Goal: Book appointment/travel/reservation

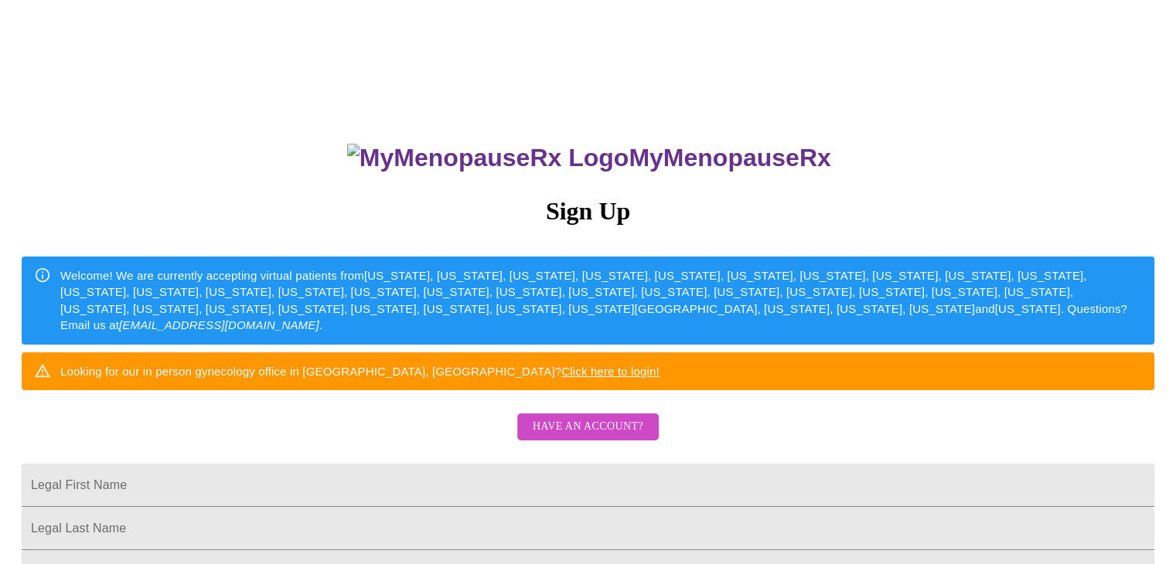
click at [623, 437] on span "Have an account?" at bounding box center [588, 427] width 111 height 19
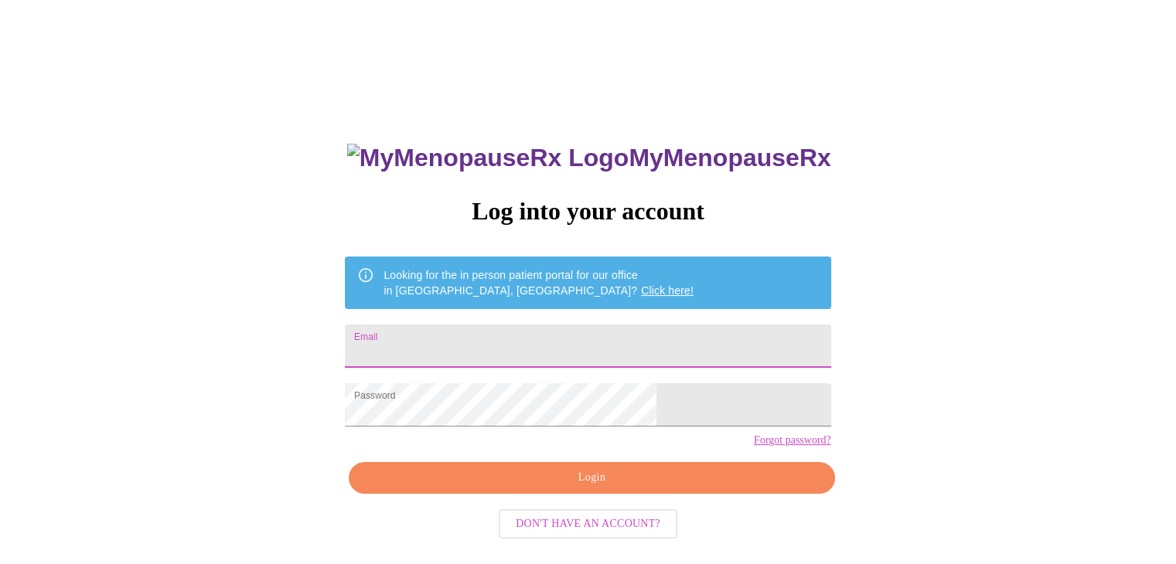
click at [541, 332] on input "Email" at bounding box center [588, 346] width 486 height 43
type input "[PERSON_NAME][EMAIL_ADDRESS][DOMAIN_NAME]"
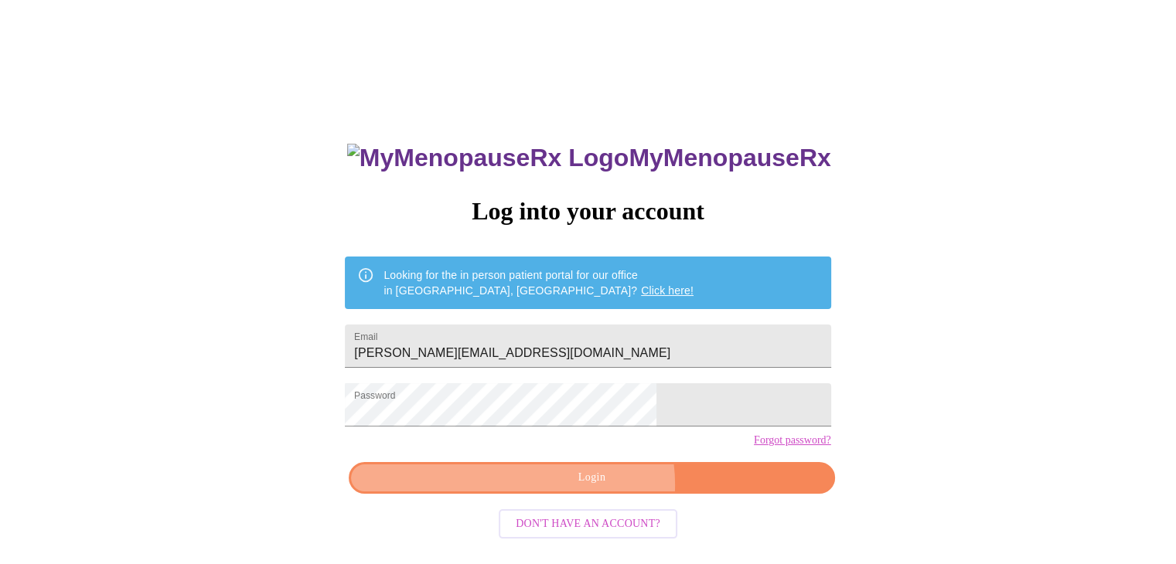
click at [598, 488] on span "Login" at bounding box center [592, 478] width 450 height 19
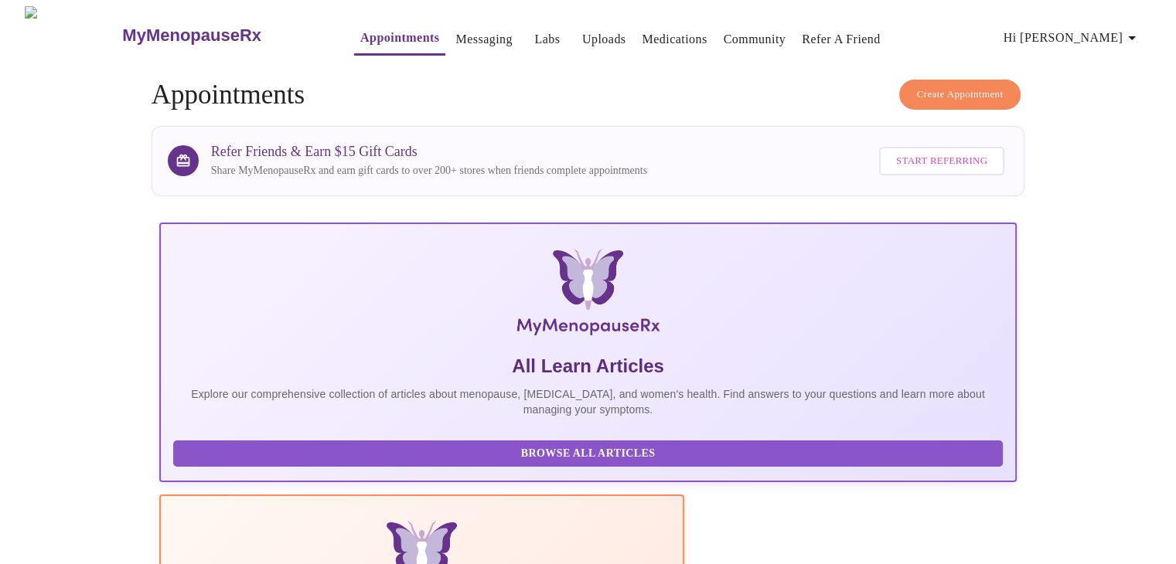
click at [455, 30] on link "Messaging" at bounding box center [483, 40] width 56 height 22
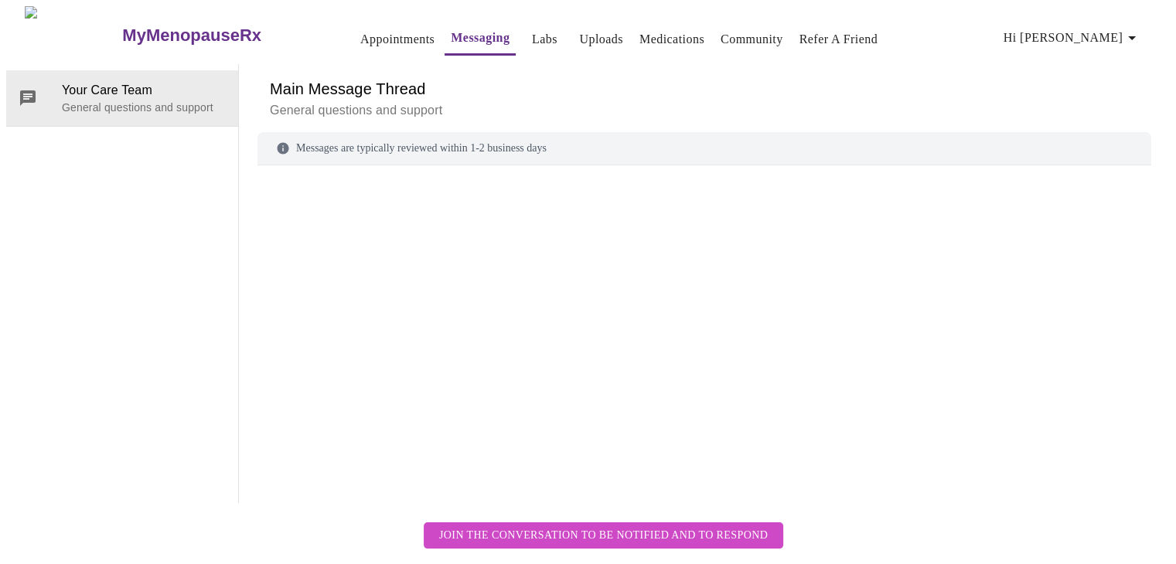
scroll to position [58, 0]
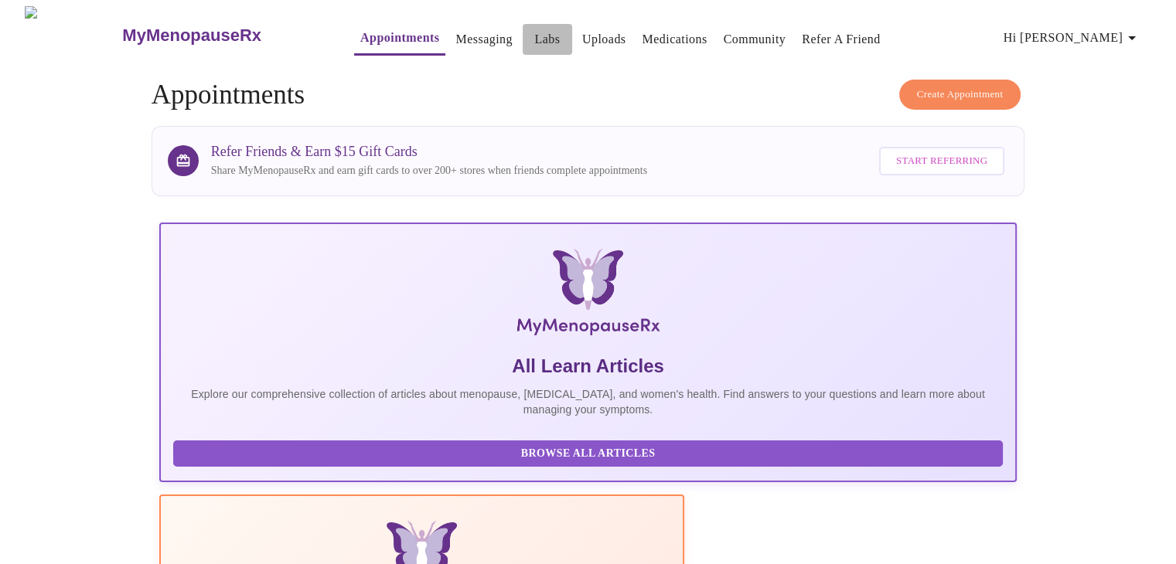
click at [534, 36] on link "Labs" at bounding box center [547, 40] width 26 height 22
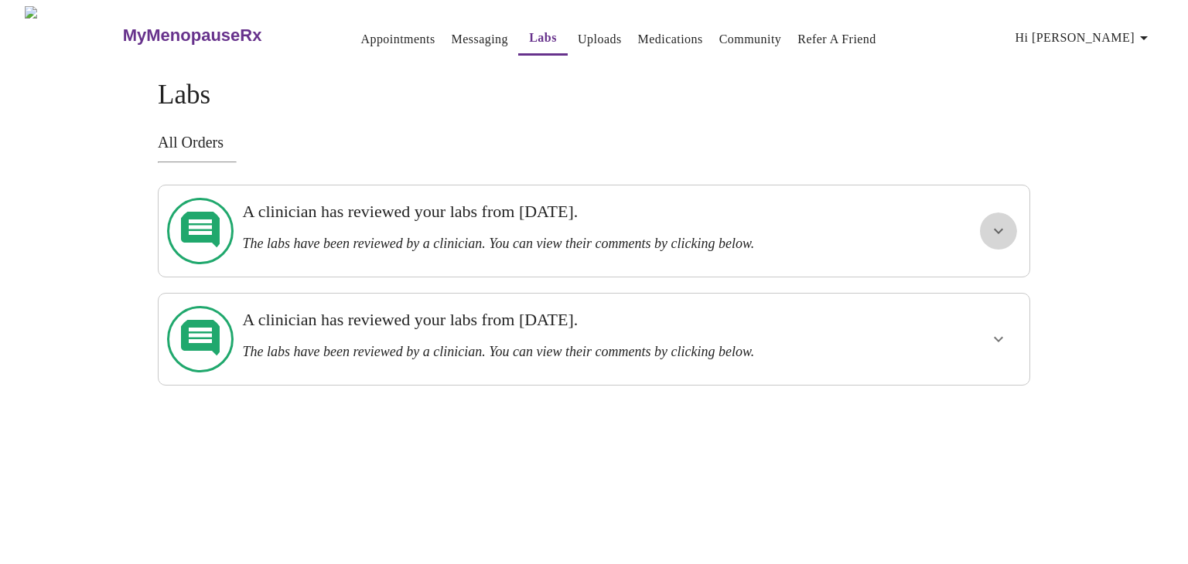
click at [1001, 222] on icon "show more" at bounding box center [998, 231] width 19 height 19
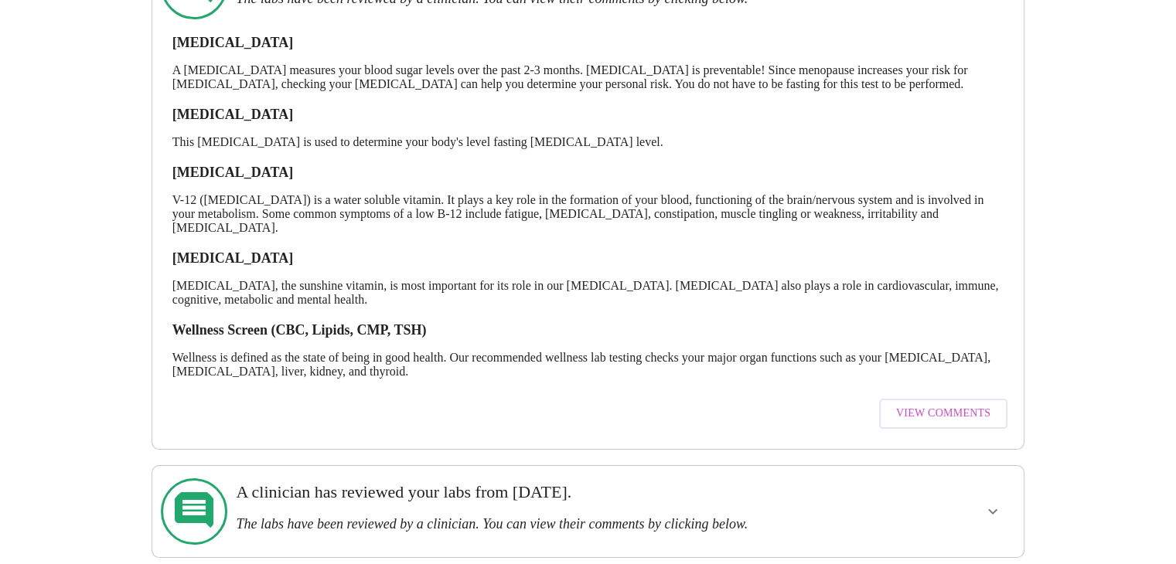
scroll to position [247, 0]
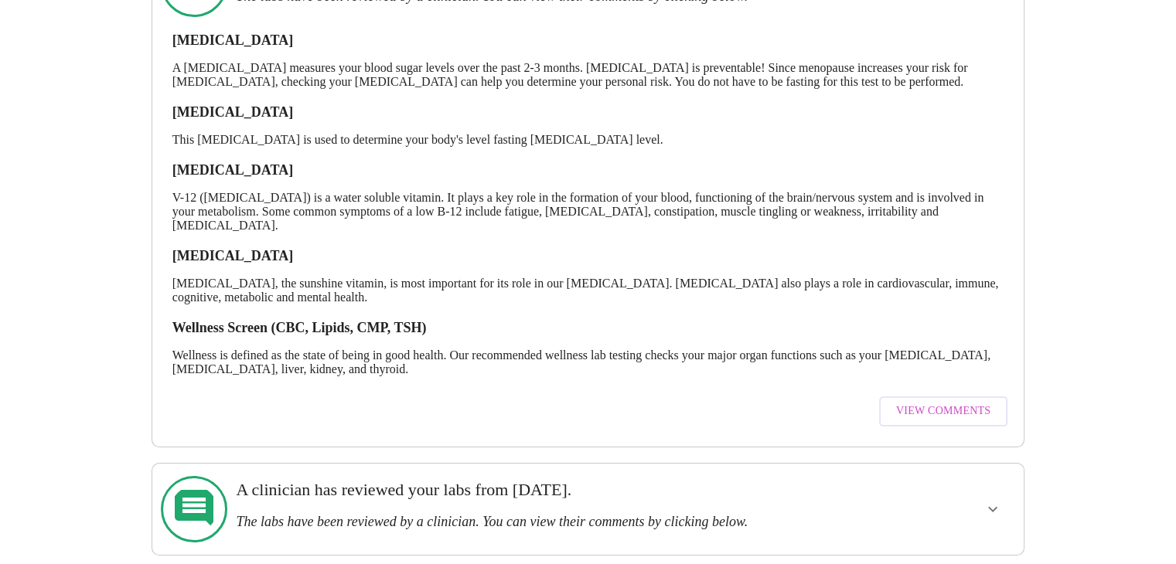
click at [966, 412] on span "View Comments" at bounding box center [943, 411] width 94 height 19
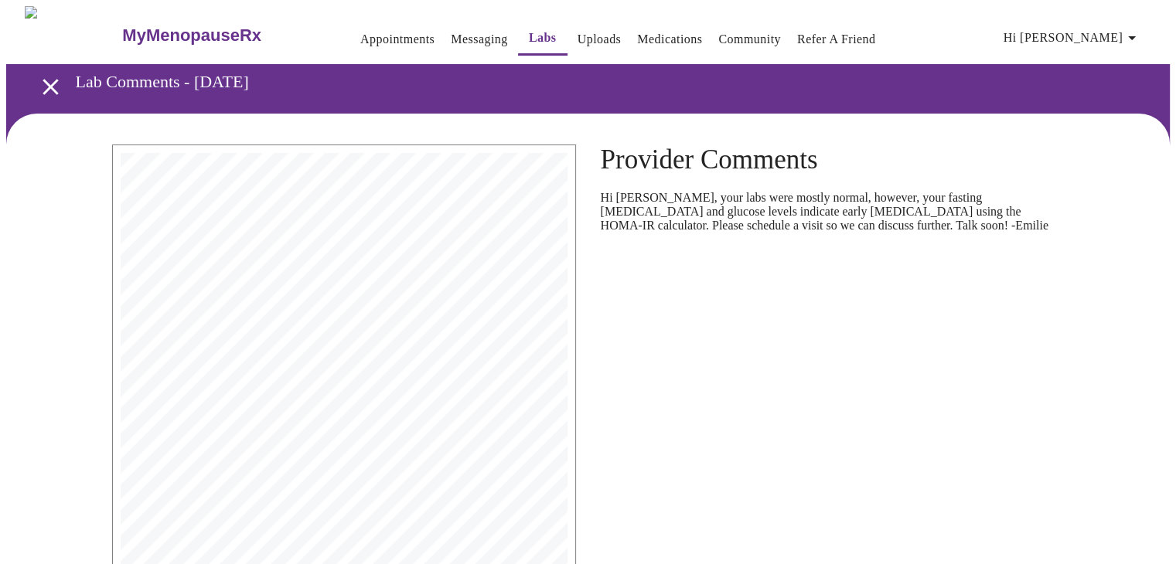
click at [360, 29] on link "Appointments" at bounding box center [397, 40] width 74 height 22
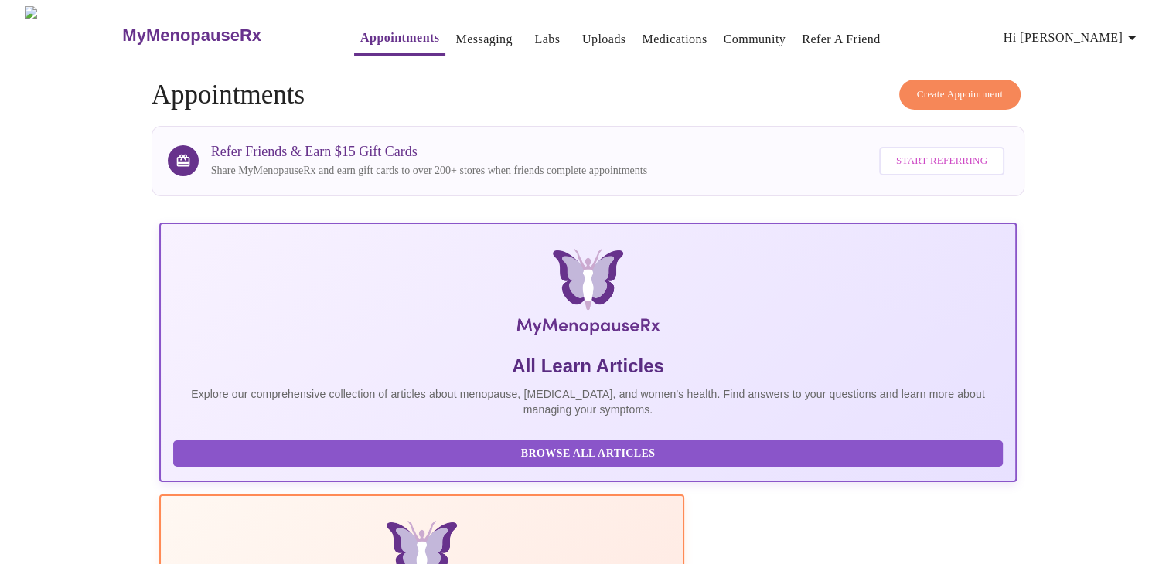
click at [965, 86] on span "Create Appointment" at bounding box center [960, 95] width 87 height 18
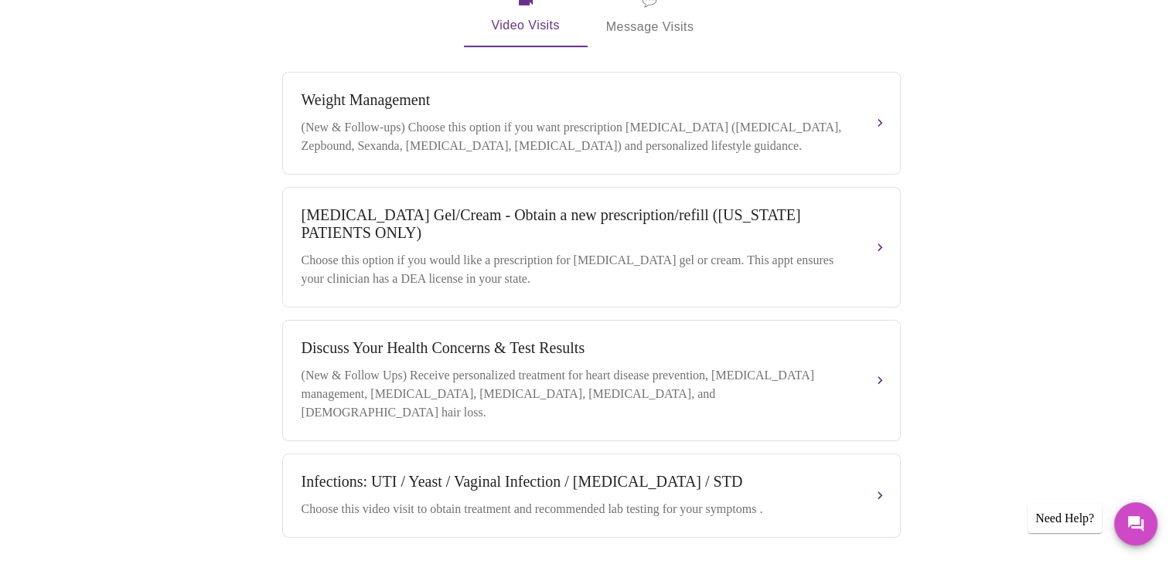
scroll to position [520, 0]
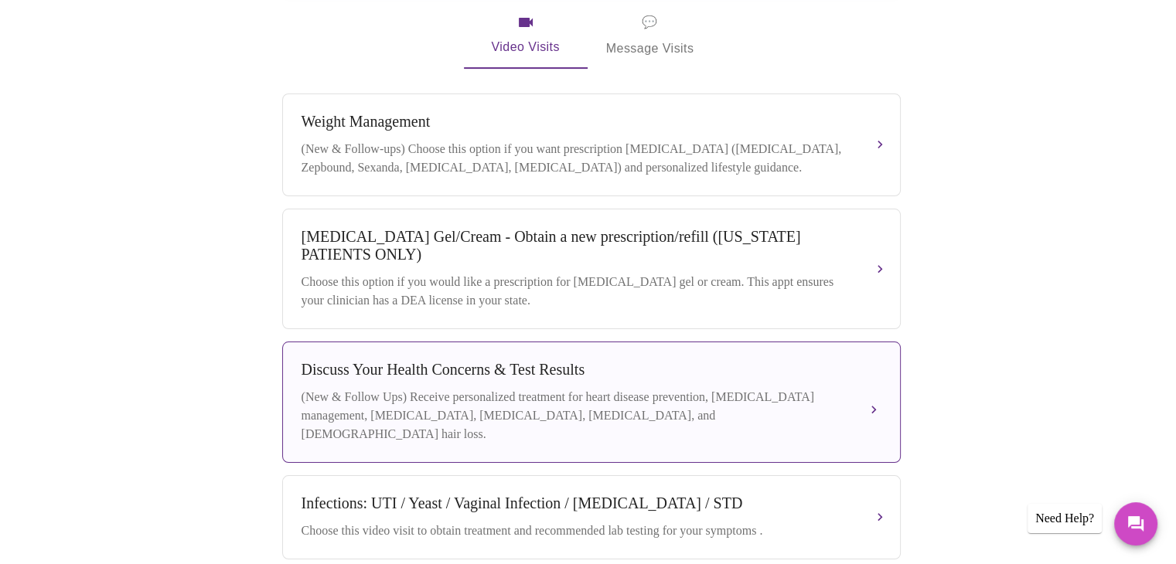
click at [617, 369] on div "Discuss Your Health Concerns & Test Results" at bounding box center [576, 370] width 549 height 18
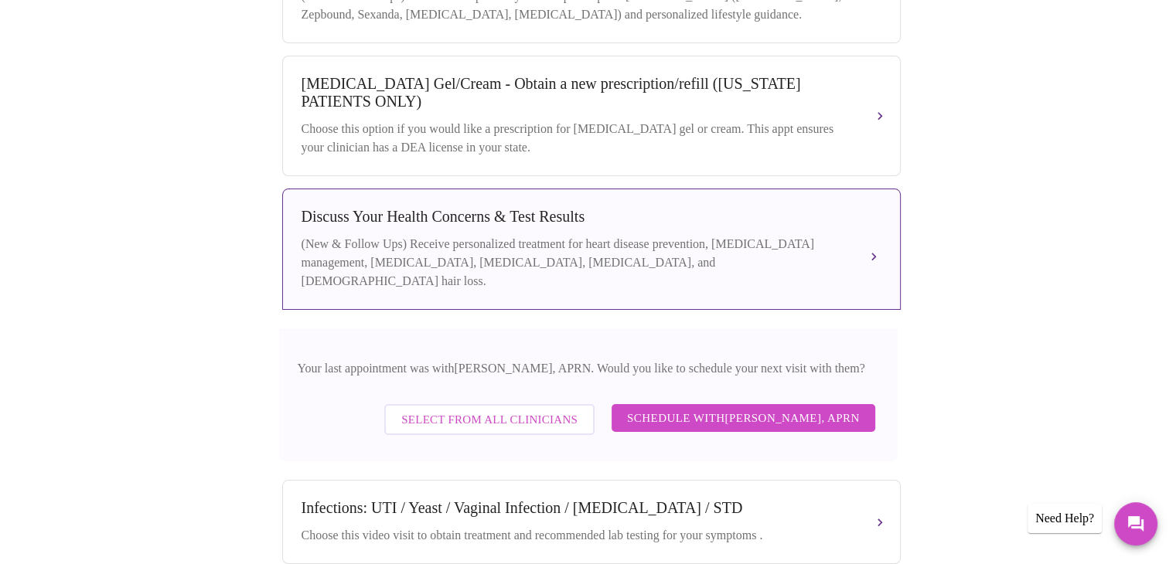
scroll to position [674, 0]
click at [789, 407] on span "Schedule with [PERSON_NAME], APRN" at bounding box center [743, 417] width 233 height 20
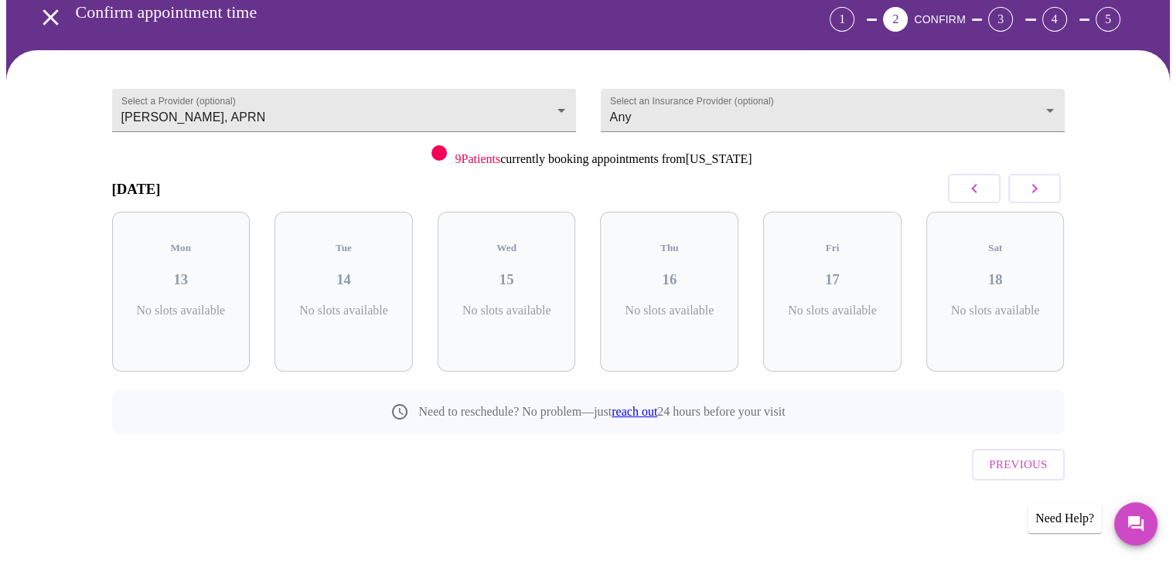
scroll to position [43, 0]
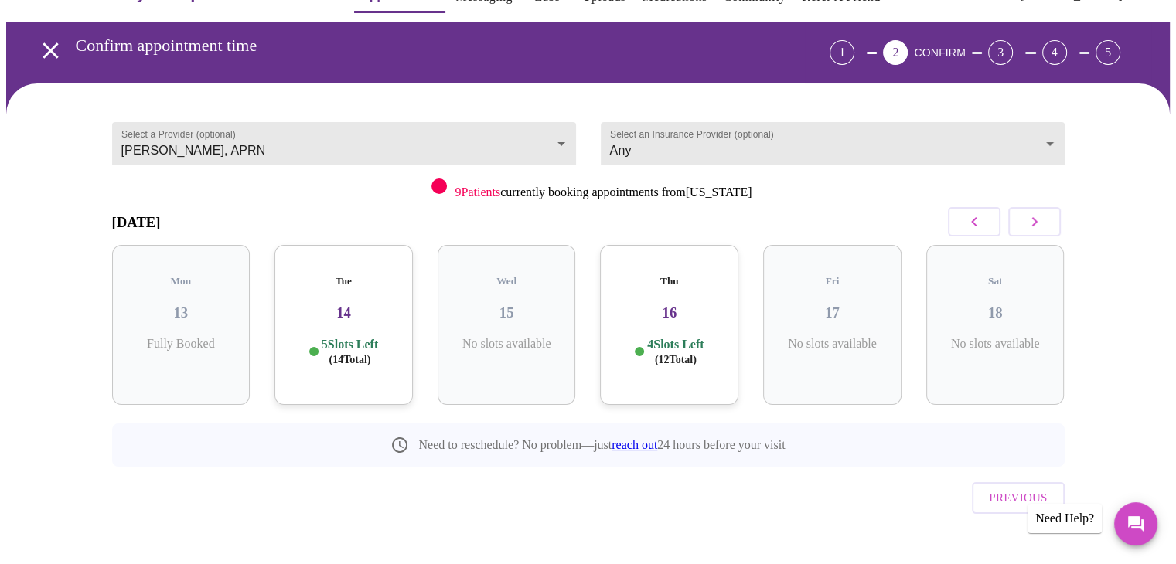
click at [360, 305] on h3 "14" at bounding box center [344, 313] width 114 height 17
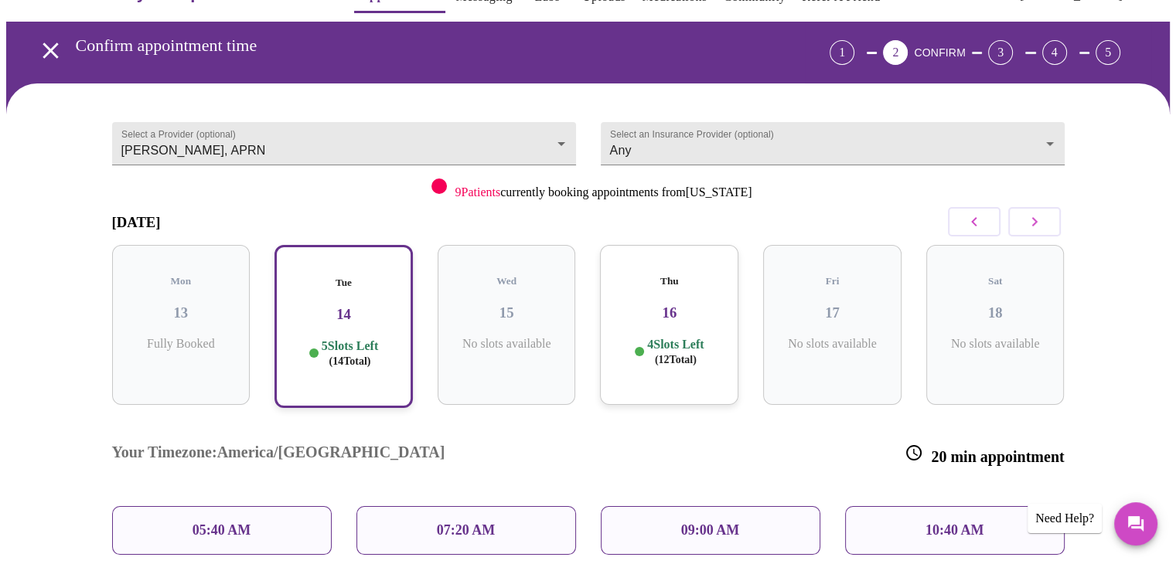
click at [598, 509] on div "09:00 AM" at bounding box center [710, 530] width 244 height 73
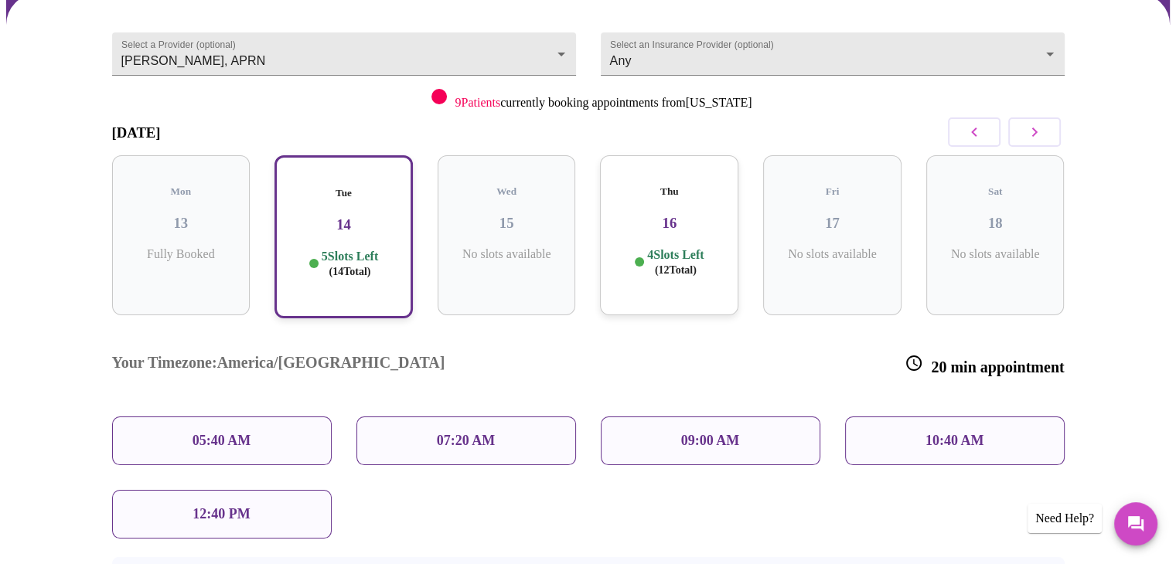
scroll to position [135, 0]
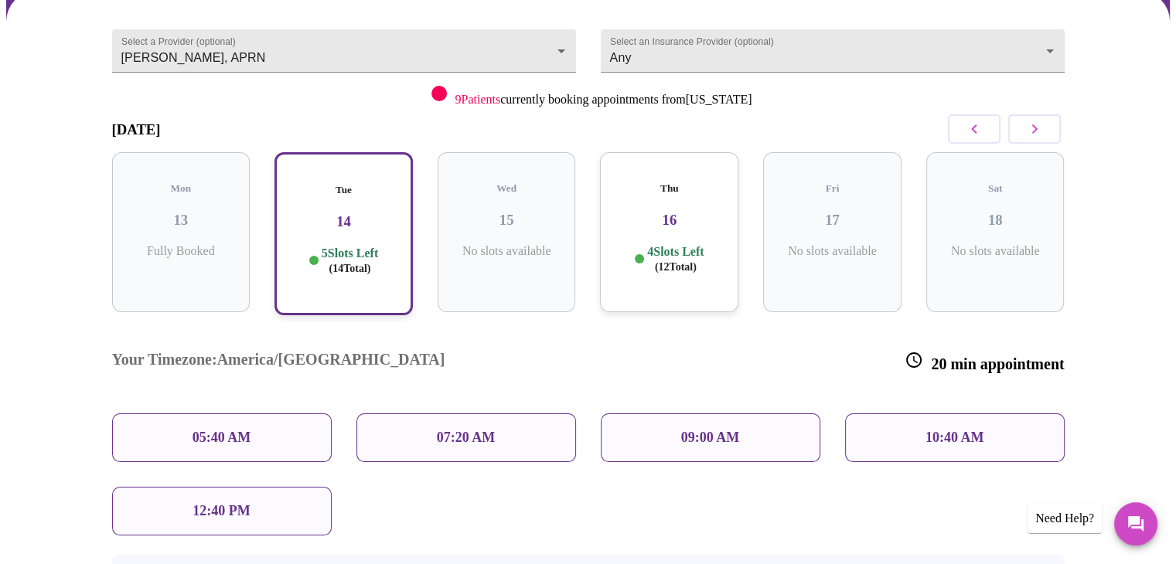
click at [691, 212] on h3 "16" at bounding box center [669, 220] width 114 height 17
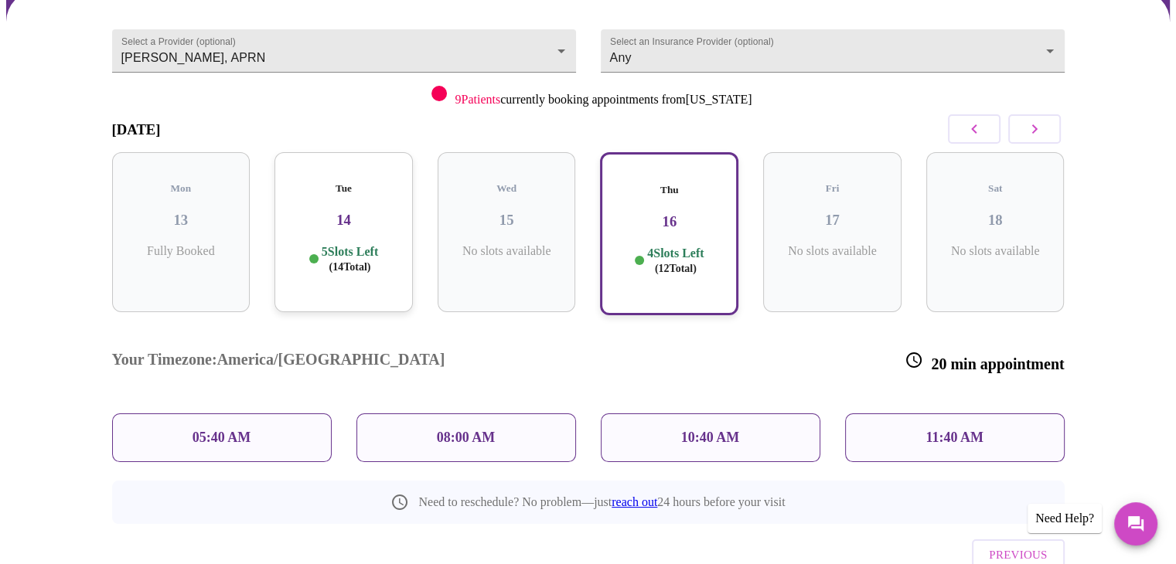
click at [366, 212] on h3 "14" at bounding box center [344, 220] width 114 height 17
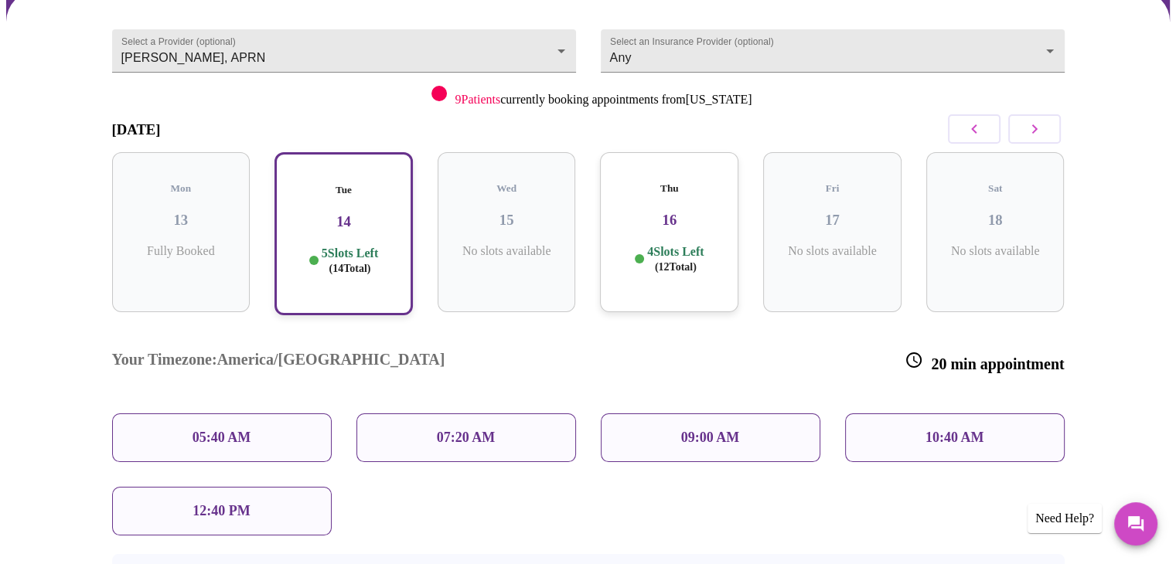
click at [687, 220] on div "Thu 16 4 Slots Left ( 12 Total)" at bounding box center [669, 232] width 138 height 160
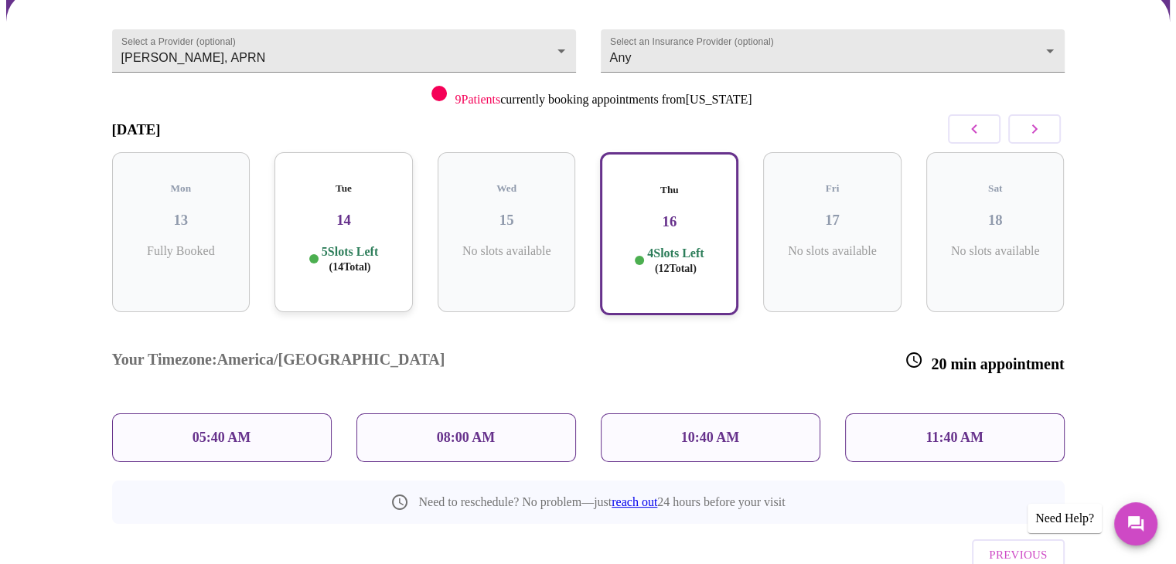
click at [1025, 131] on icon "button" at bounding box center [1034, 129] width 19 height 19
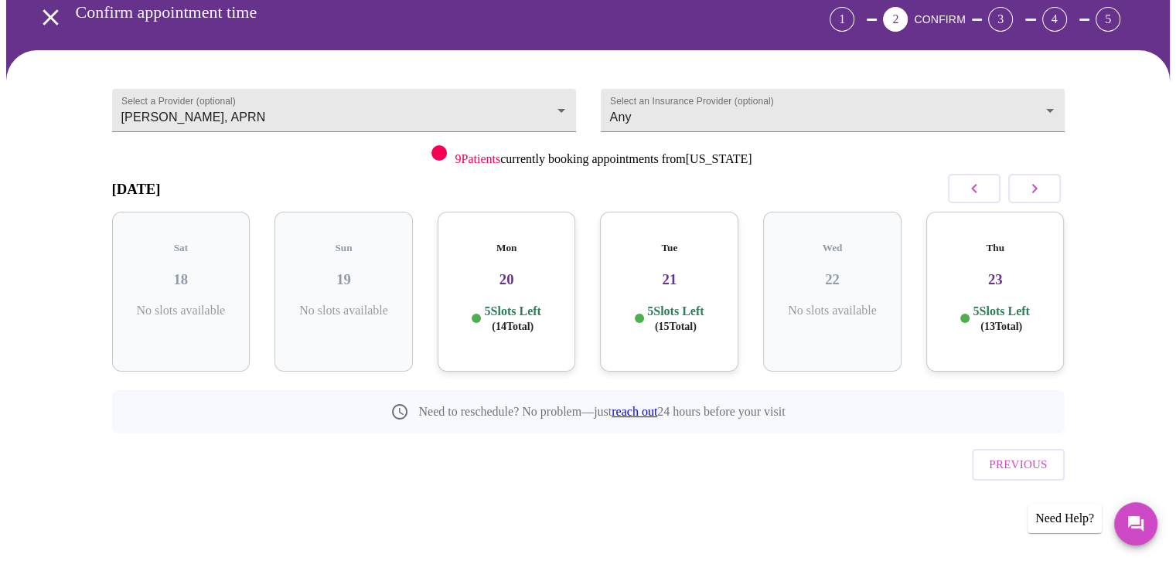
scroll to position [43, 0]
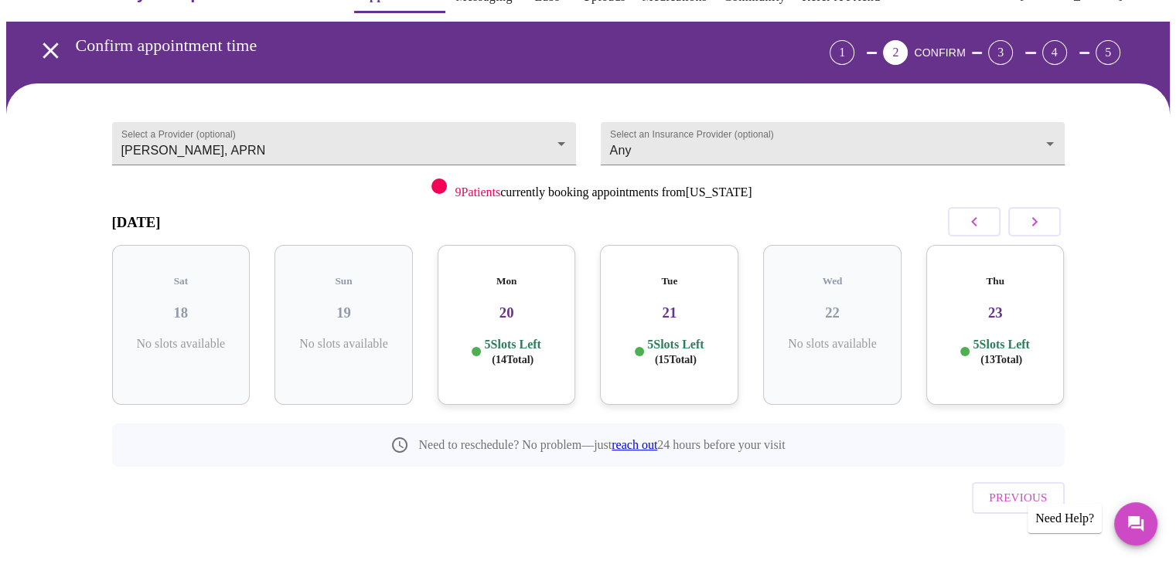
click at [526, 305] on h3 "20" at bounding box center [507, 313] width 114 height 17
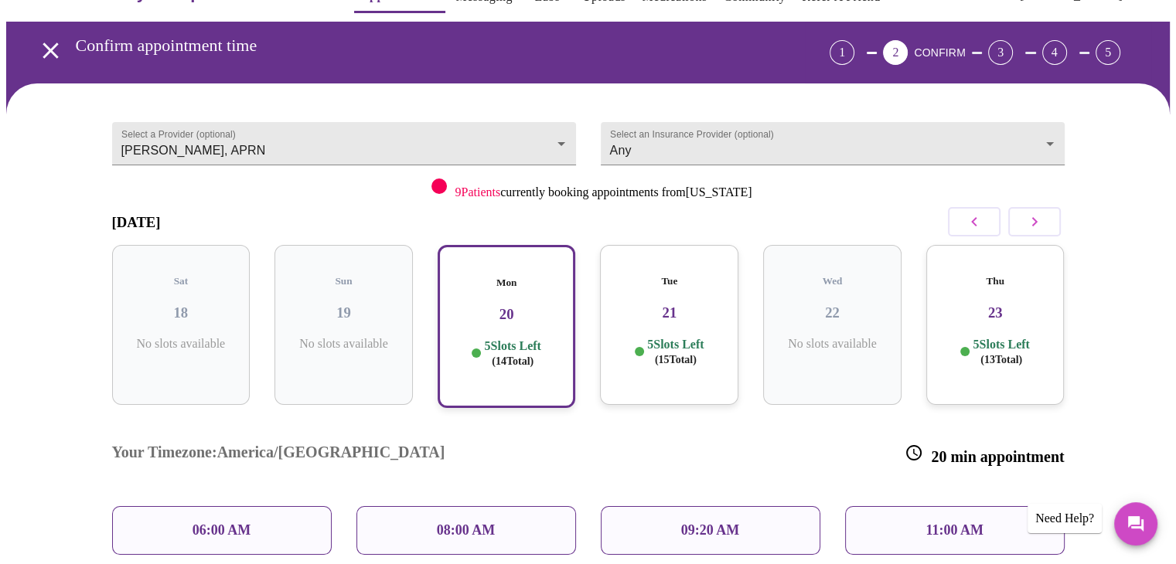
click at [219, 523] on p "06:00 AM" at bounding box center [222, 531] width 59 height 16
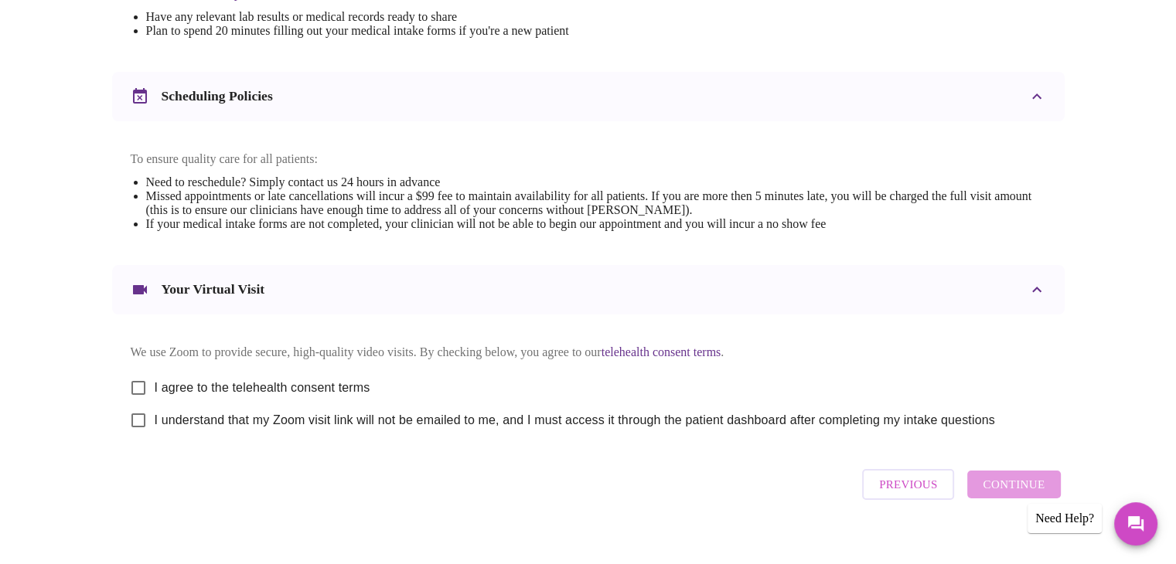
scroll to position [556, 0]
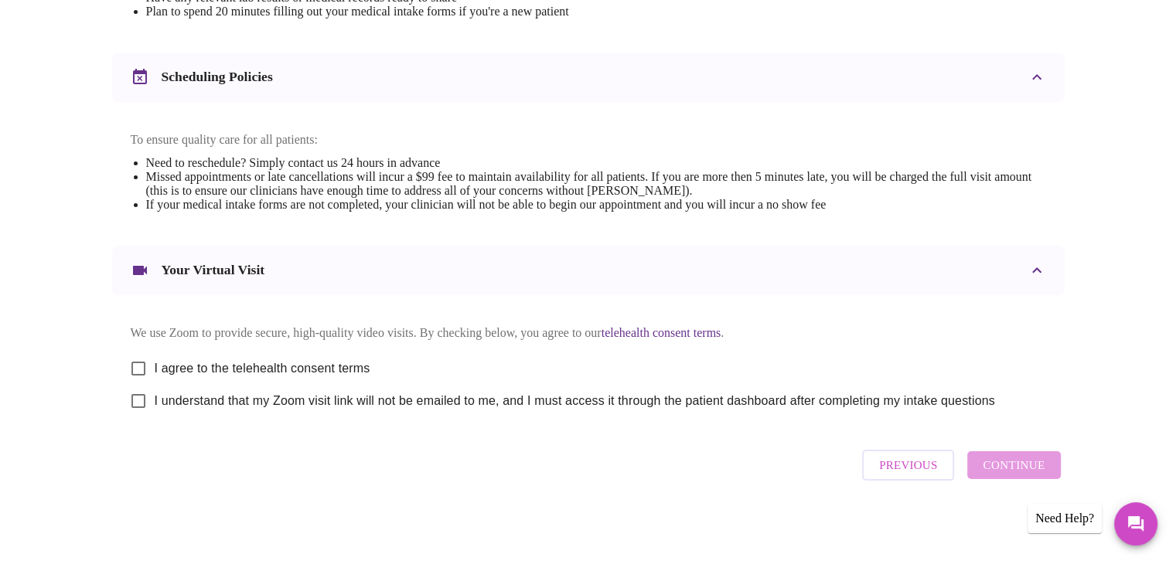
click at [133, 362] on input "I agree to the telehealth consent terms" at bounding box center [138, 369] width 32 height 32
checkbox input "true"
click at [136, 406] on input "I understand that my Zoom visit link will not be emailed to me, and I must acce…" at bounding box center [138, 401] width 32 height 32
checkbox input "true"
click at [1032, 466] on span "Continue" at bounding box center [1014, 465] width 62 height 20
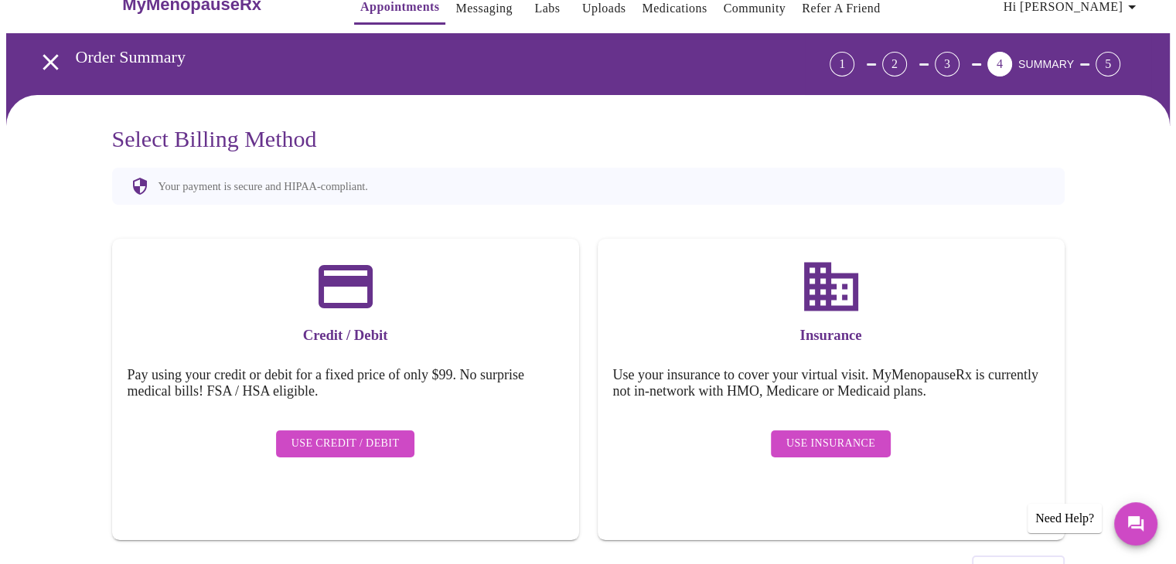
scroll to position [22, 0]
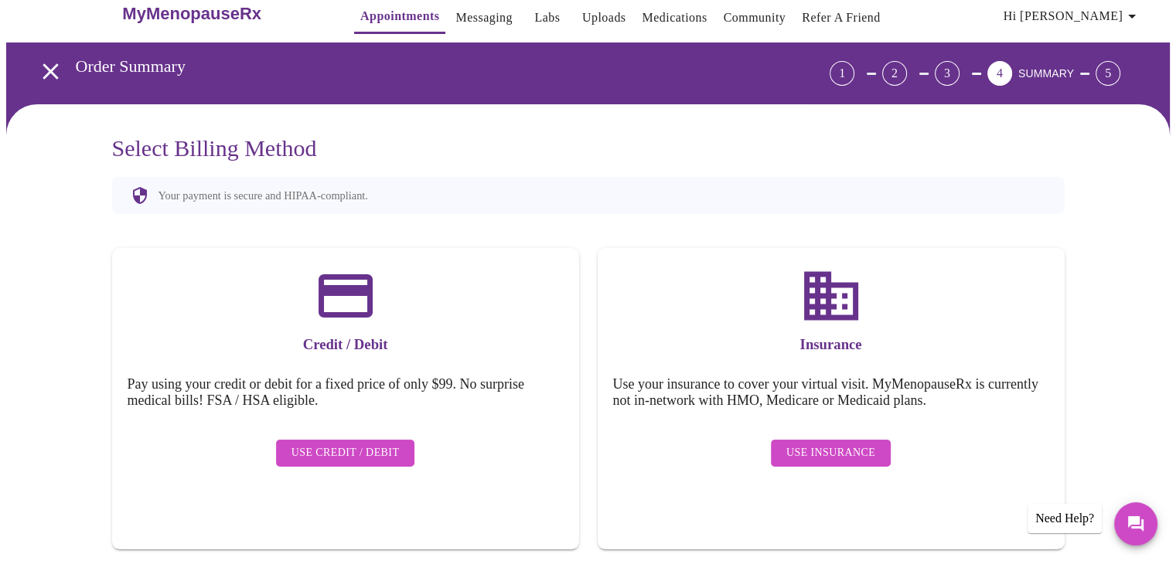
click at [333, 444] on span "Use Credit / Debit" at bounding box center [346, 453] width 108 height 19
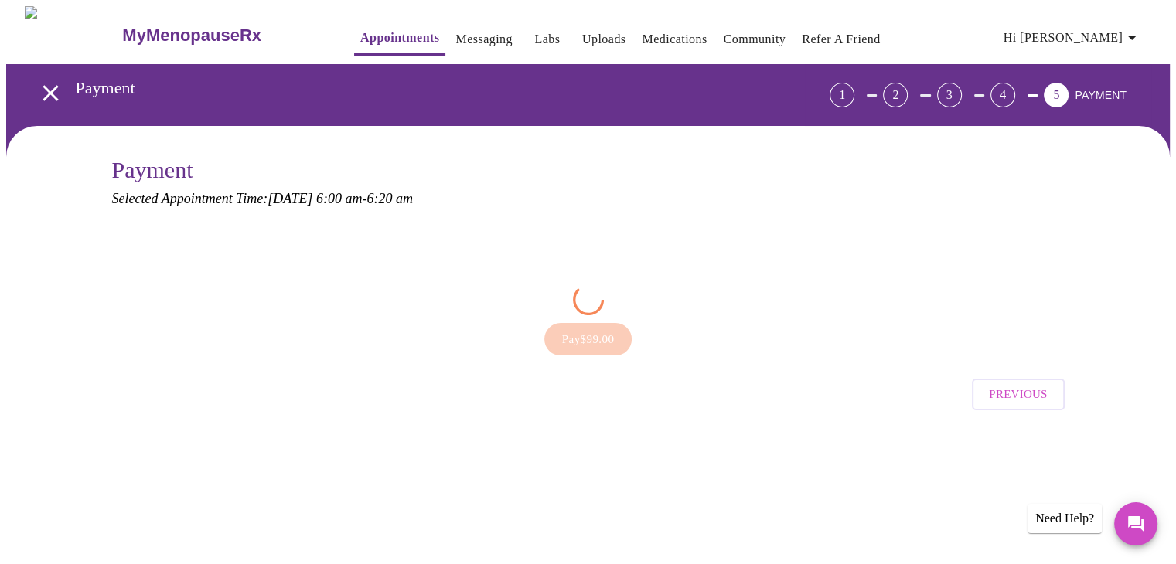
scroll to position [0, 0]
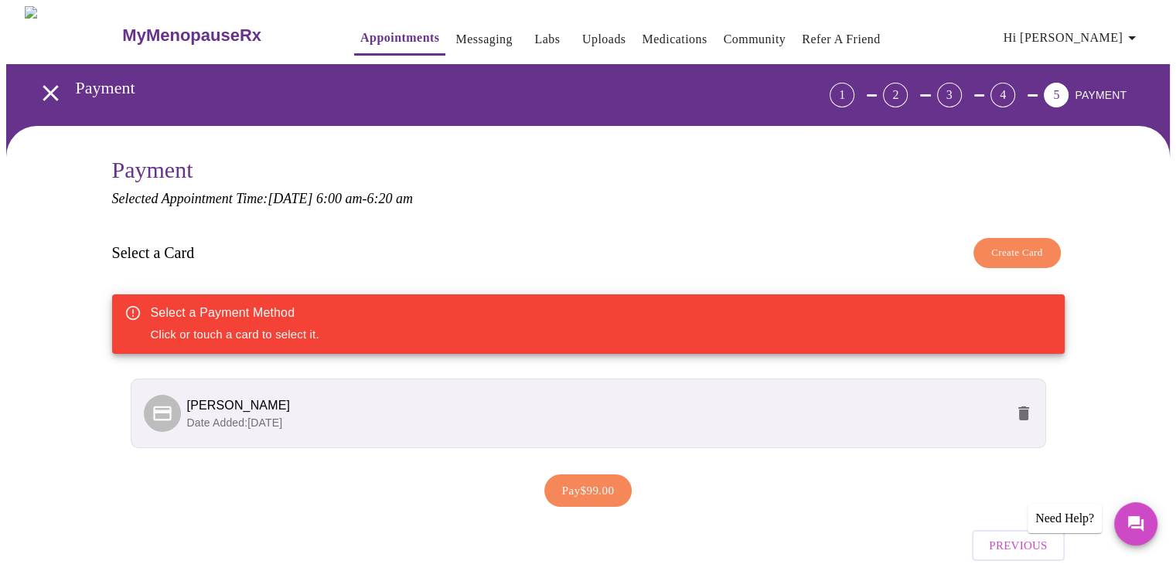
click at [1000, 249] on span "Create Card" at bounding box center [1017, 253] width 52 height 18
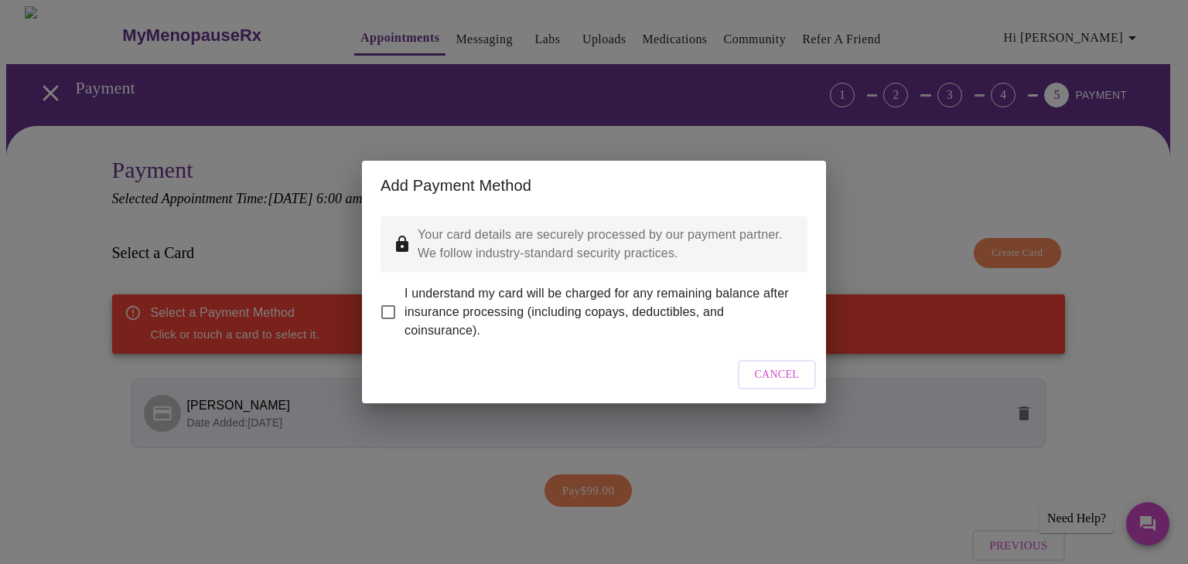
click at [396, 296] on input "I understand my card will be charged for any remaining balance after insurance …" at bounding box center [388, 312] width 32 height 32
checkbox input "true"
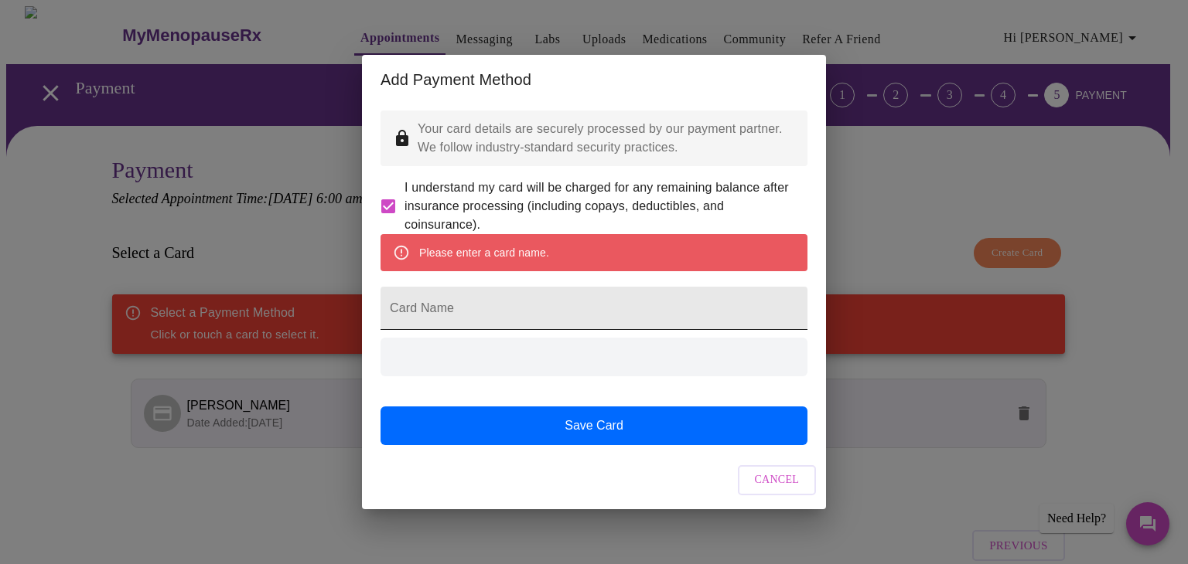
click at [436, 315] on input "Card Name" at bounding box center [593, 308] width 427 height 43
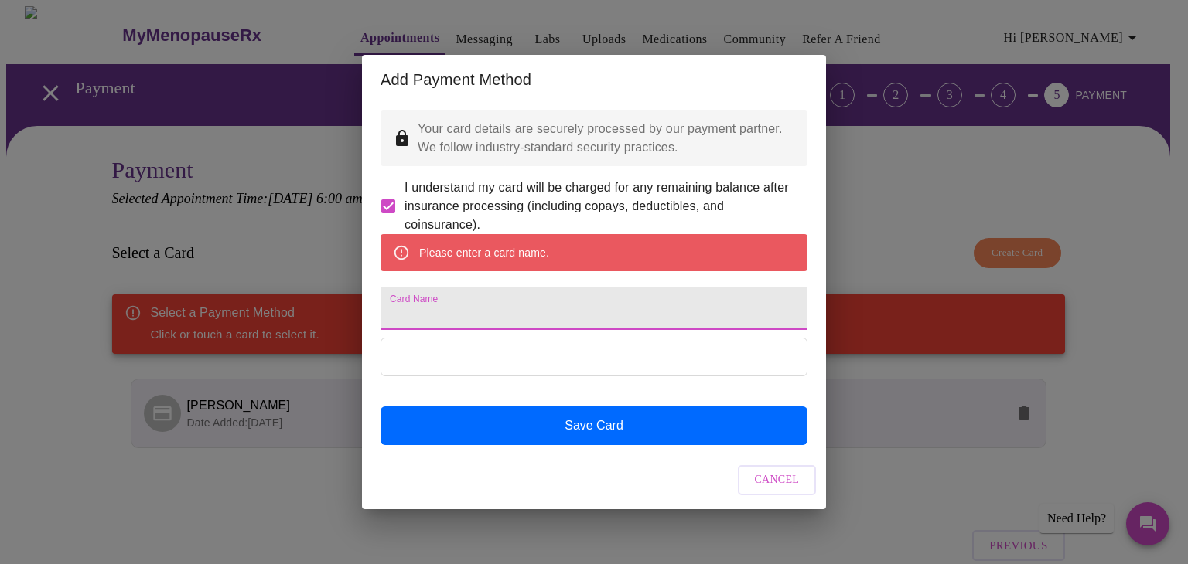
click at [455, 315] on input "Card Name" at bounding box center [593, 308] width 427 height 43
type input "[PERSON_NAME]"
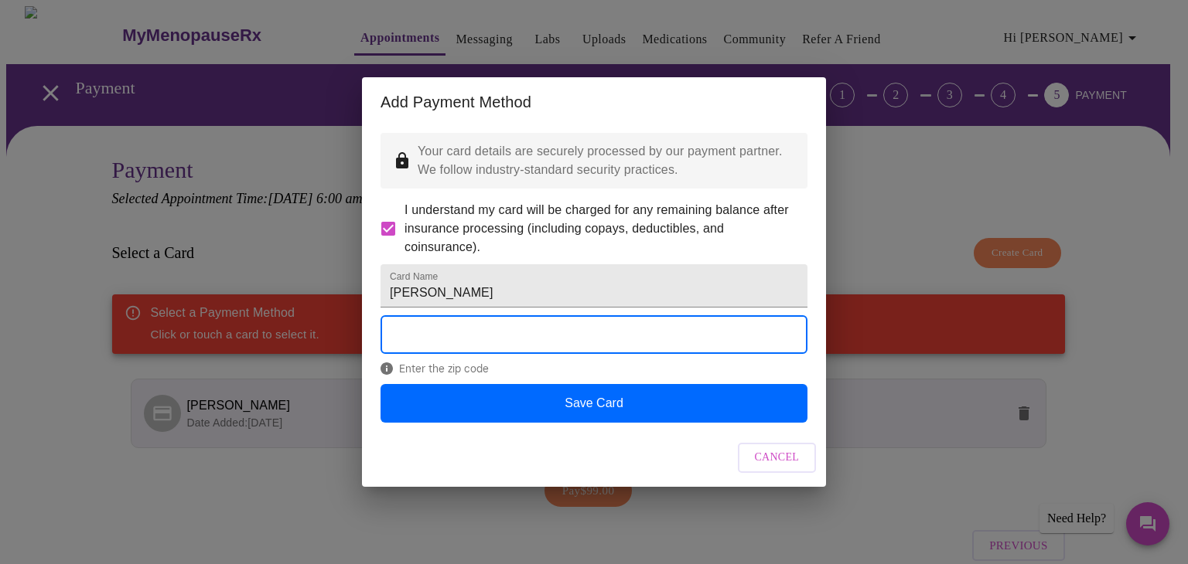
click at [606, 315] on form "Card Name [PERSON_NAME]" at bounding box center [593, 286] width 427 height 59
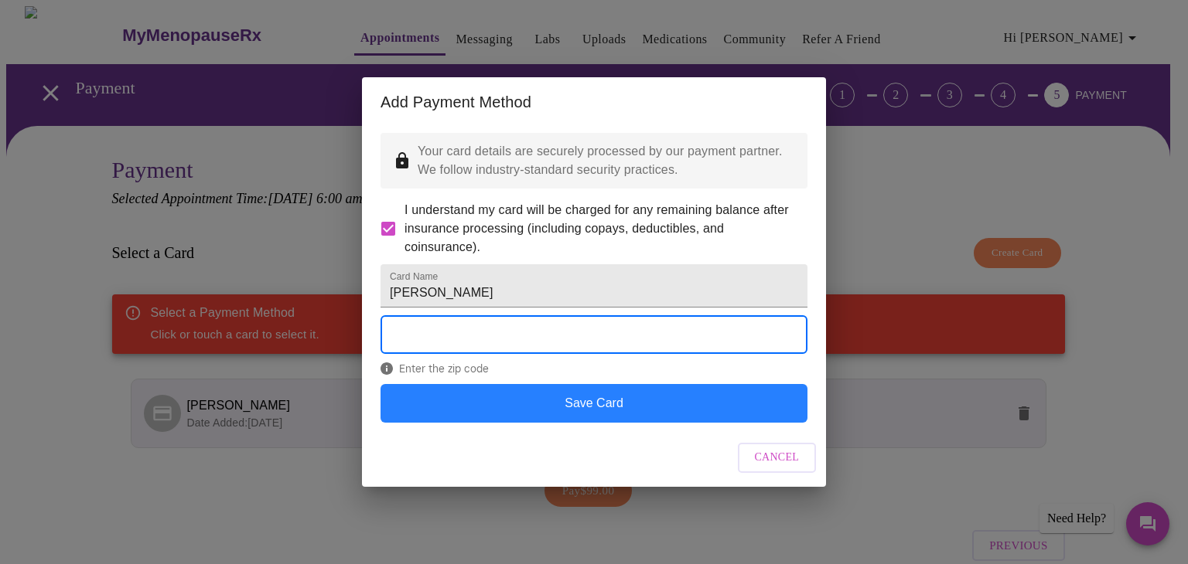
click at [592, 423] on button "Save Card" at bounding box center [593, 403] width 427 height 39
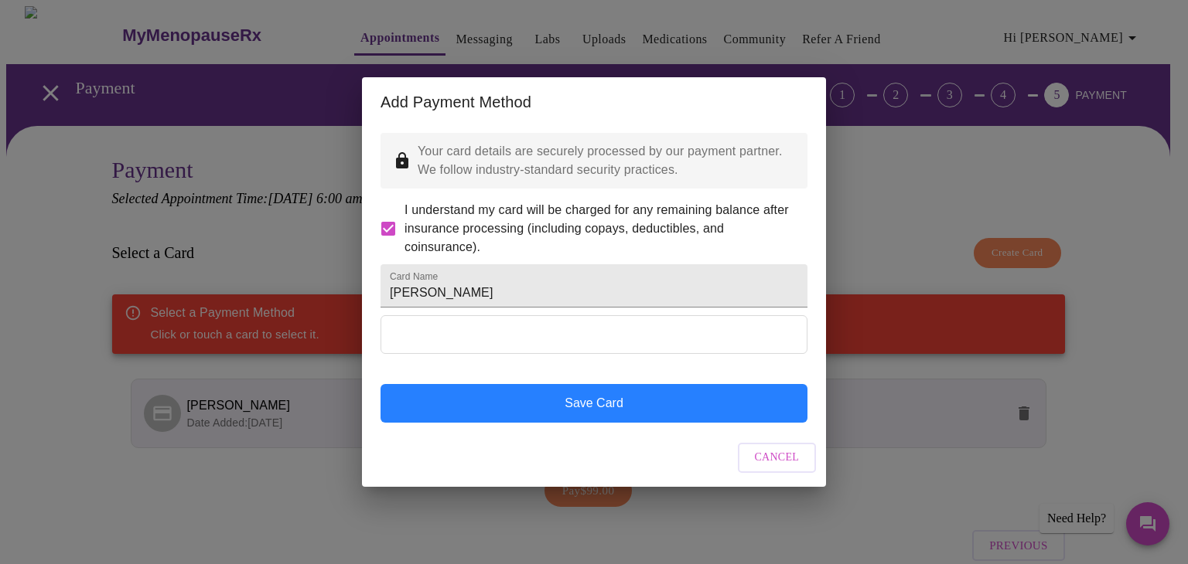
click at [581, 423] on button "Save Card" at bounding box center [593, 403] width 427 height 39
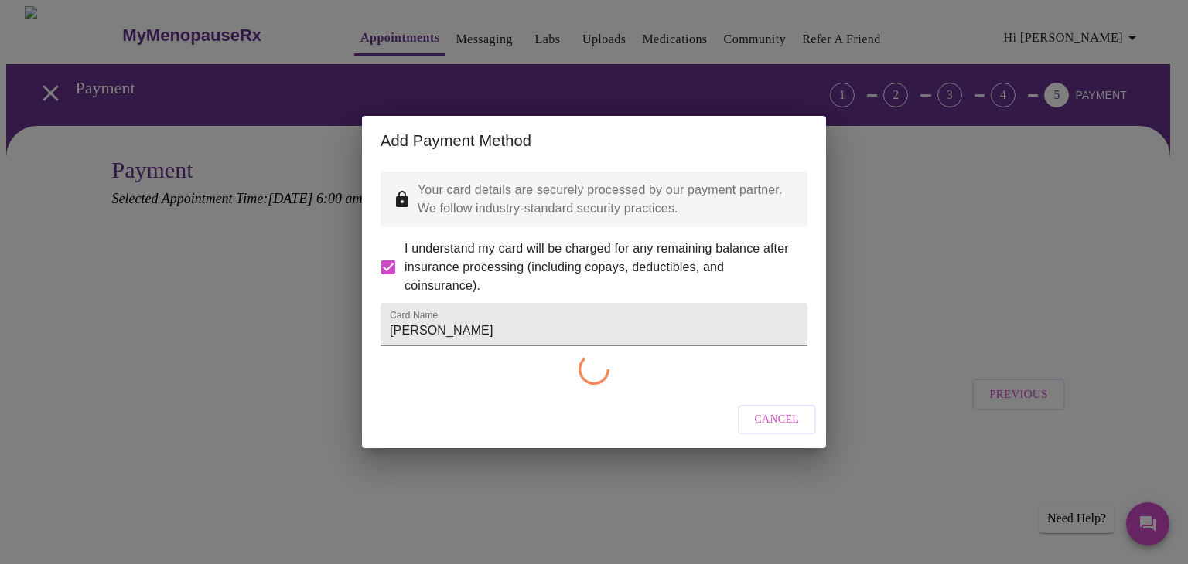
checkbox input "false"
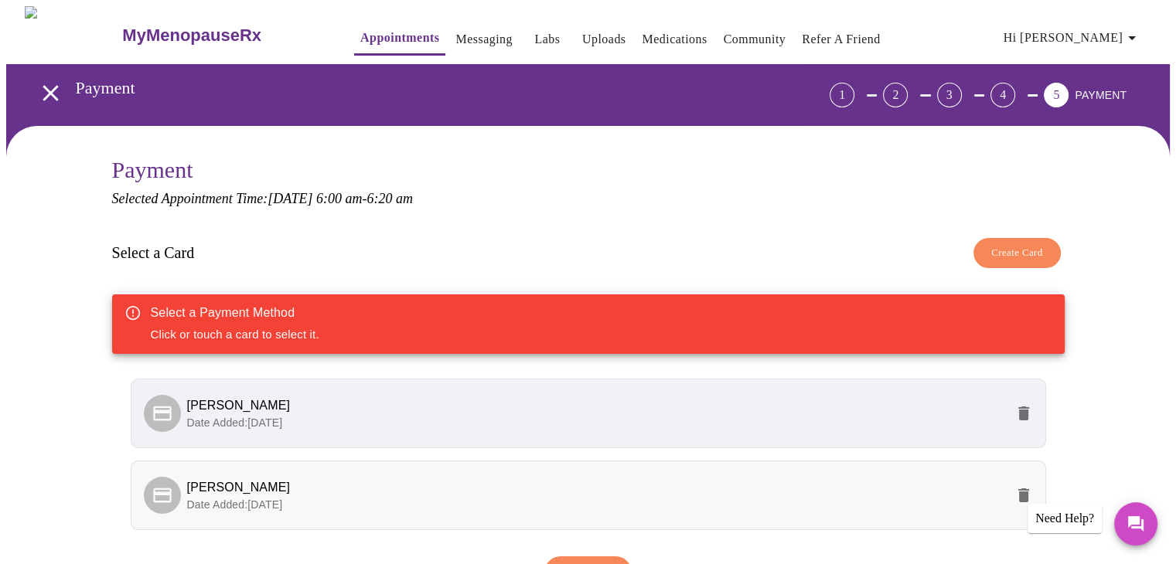
click at [359, 500] on p "Date Added: [DATE]" at bounding box center [596, 504] width 818 height 15
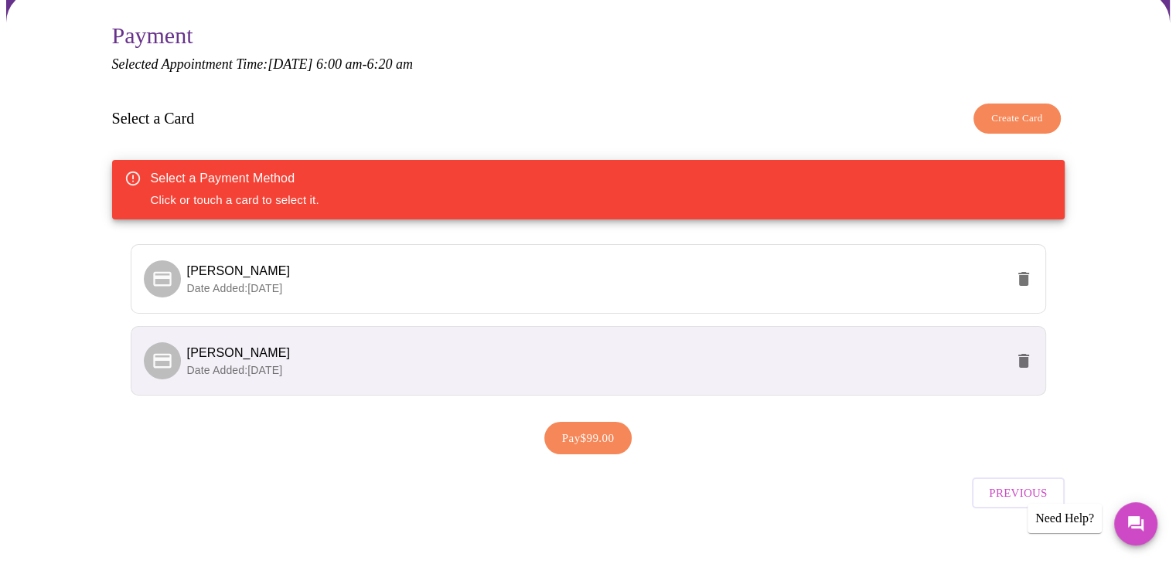
scroll to position [133, 0]
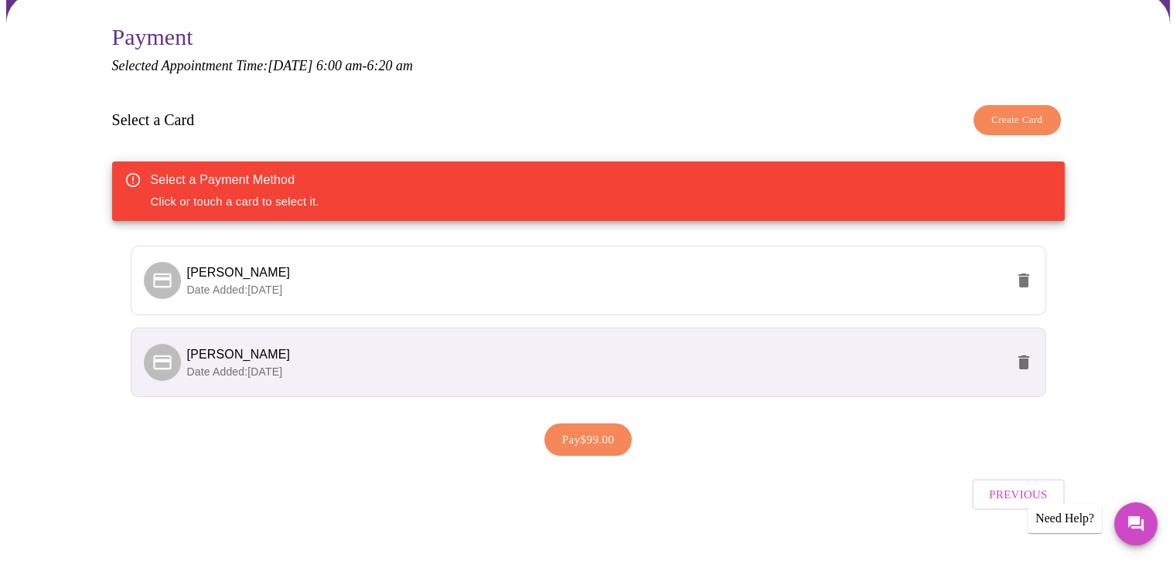
drag, startPoint x: 594, startPoint y: 431, endPoint x: 547, endPoint y: 438, distance: 47.0
click at [547, 438] on button "Pay $99.00" at bounding box center [588, 440] width 88 height 32
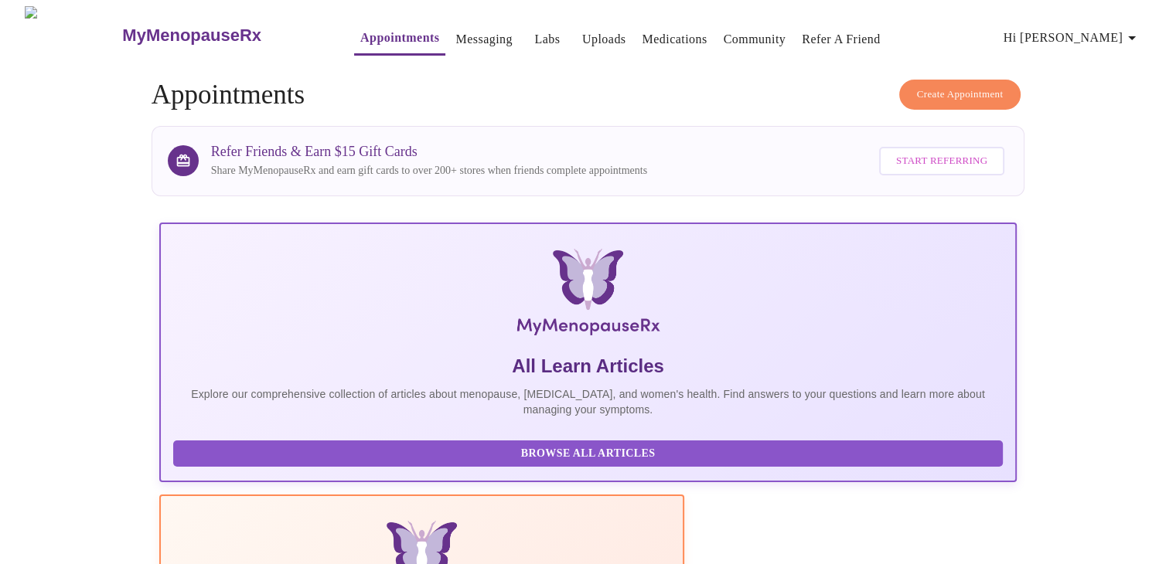
click at [459, 35] on link "Messaging" at bounding box center [483, 40] width 56 height 22
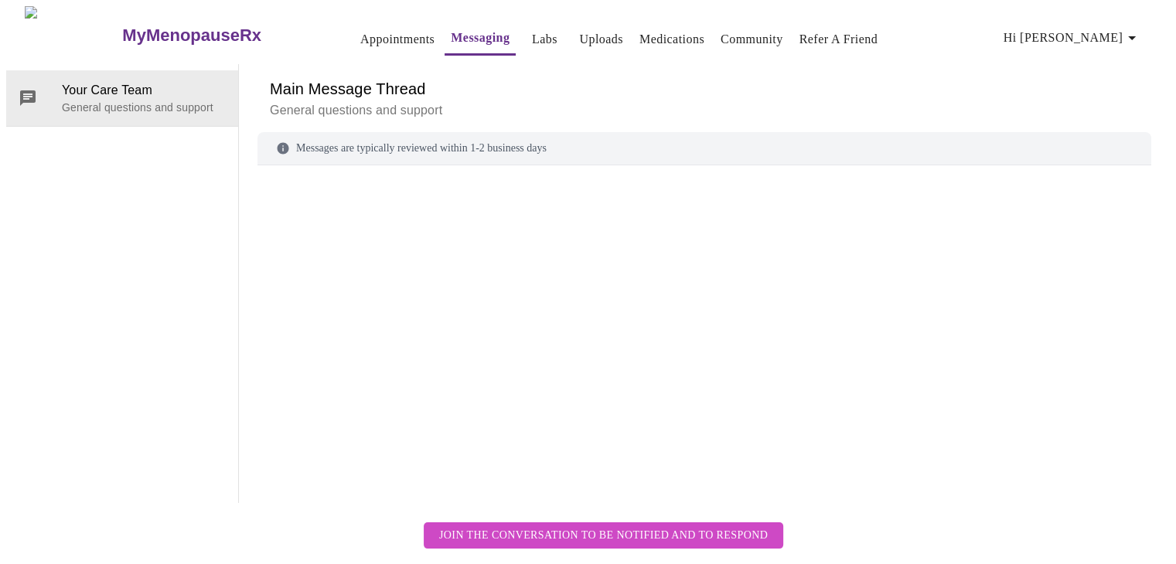
scroll to position [58, 0]
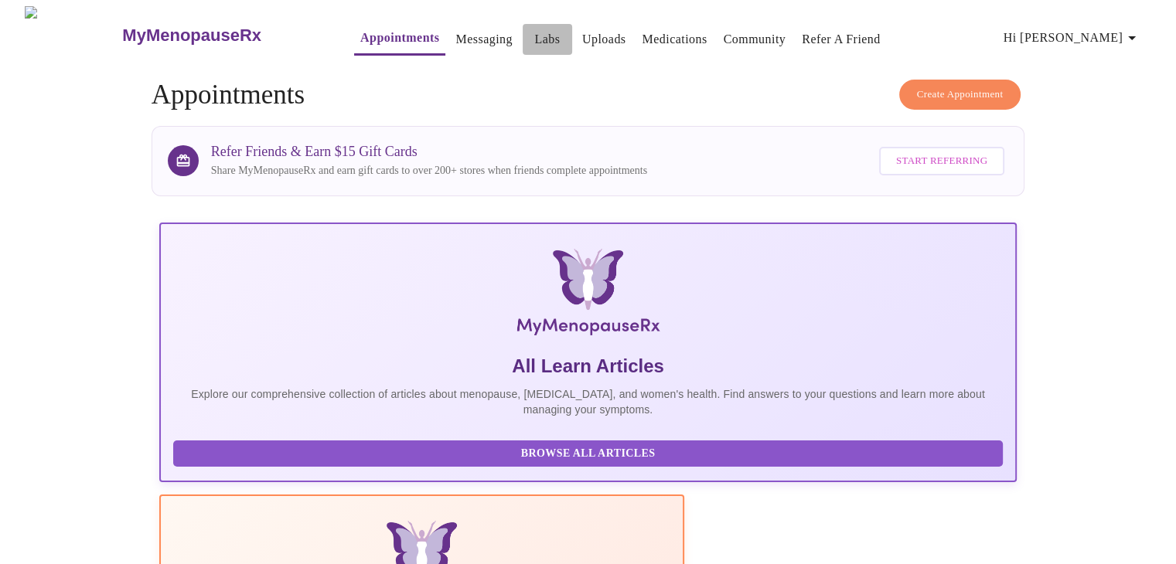
click at [534, 40] on link "Labs" at bounding box center [547, 40] width 26 height 22
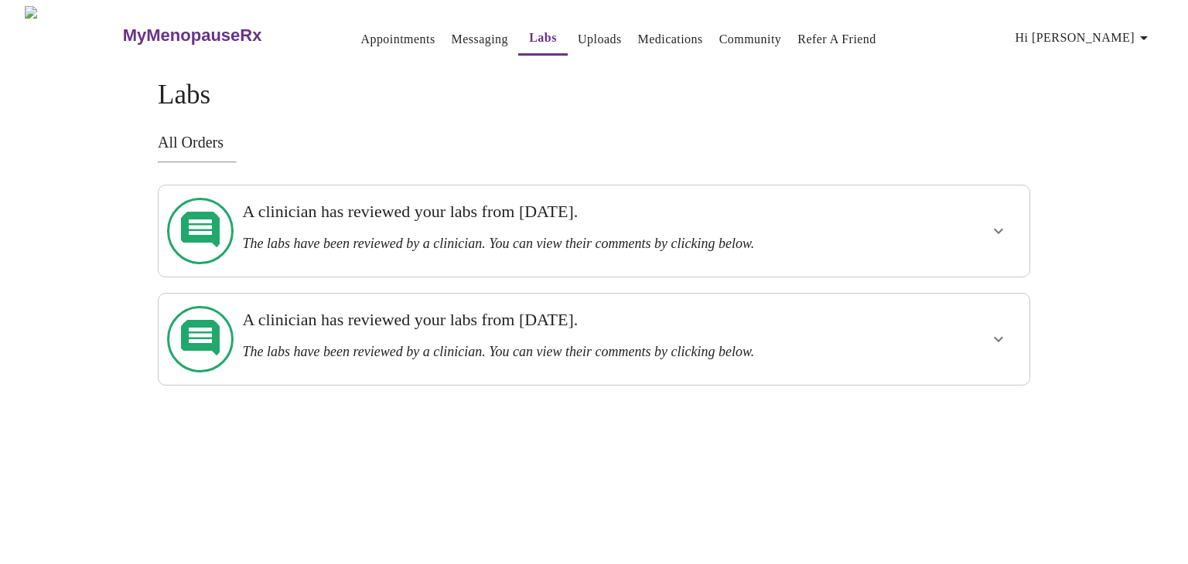
click at [506, 208] on h3 "A clinician has reviewed your labs from [DATE]." at bounding box center [551, 212] width 619 height 20
click at [1004, 236] on button "show more" at bounding box center [998, 231] width 37 height 37
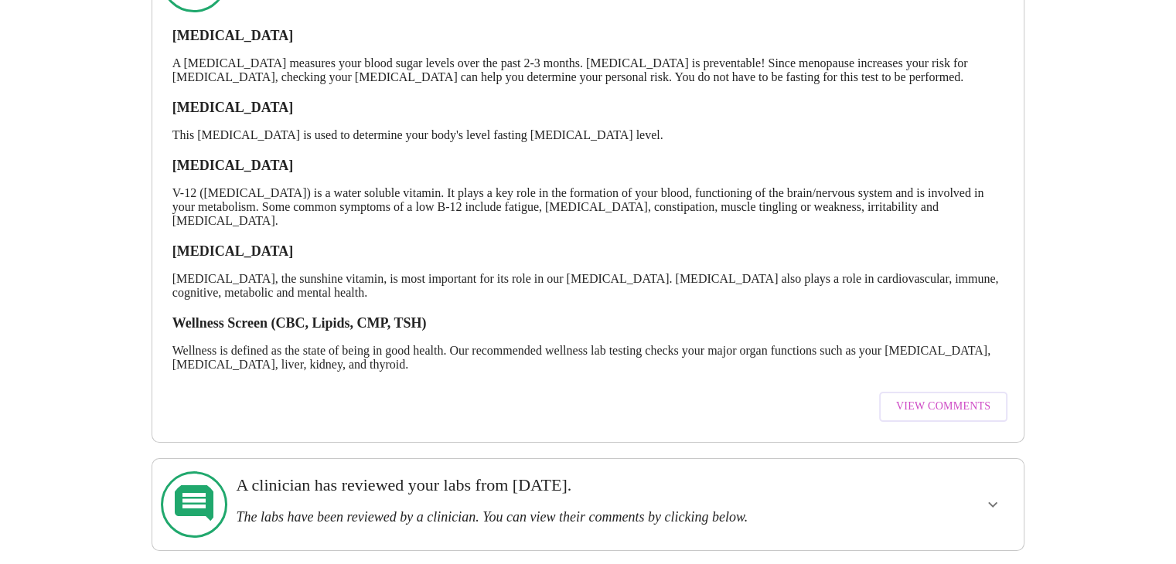
scroll to position [258, 0]
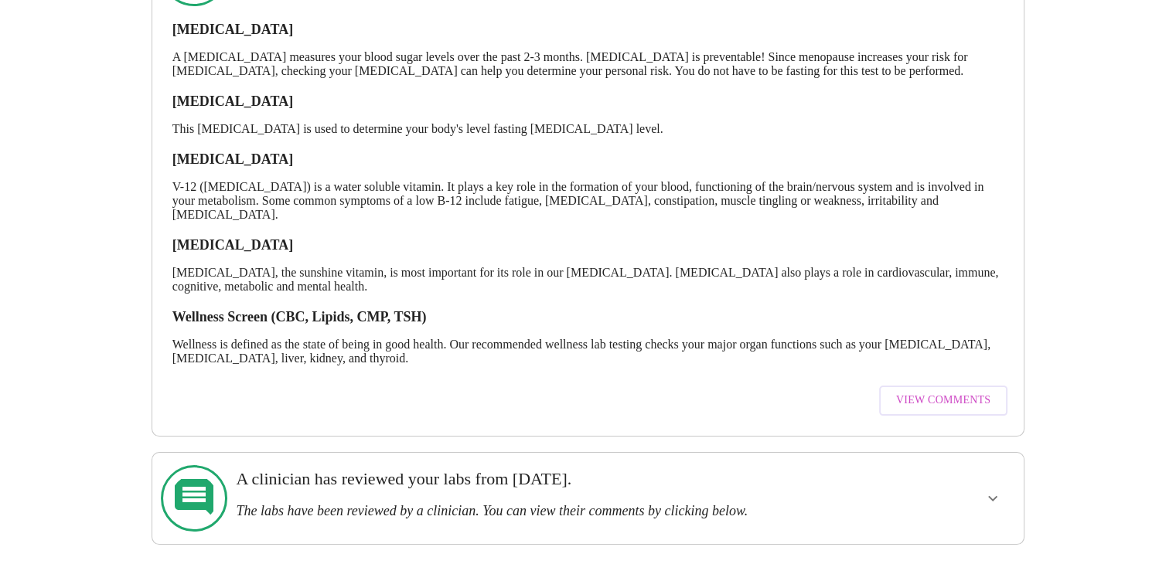
click at [947, 424] on link "View Comments" at bounding box center [943, 401] width 136 height 46
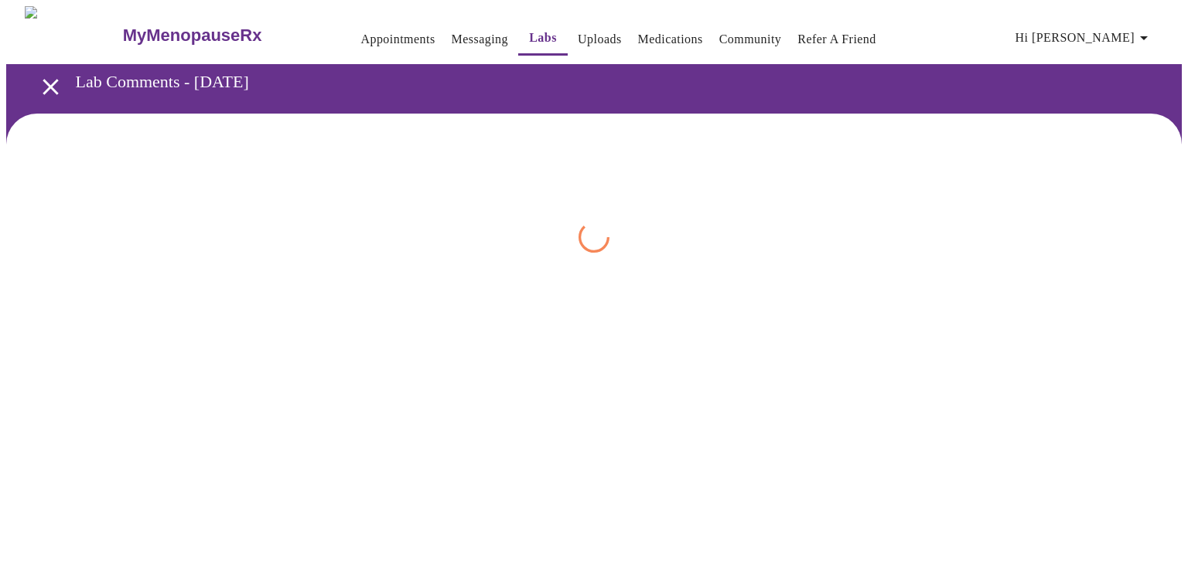
click at [947, 284] on div "MyMenopauseRx Appointments Messaging Labs Uploads Medications Community Refer a…" at bounding box center [593, 145] width 1175 height 278
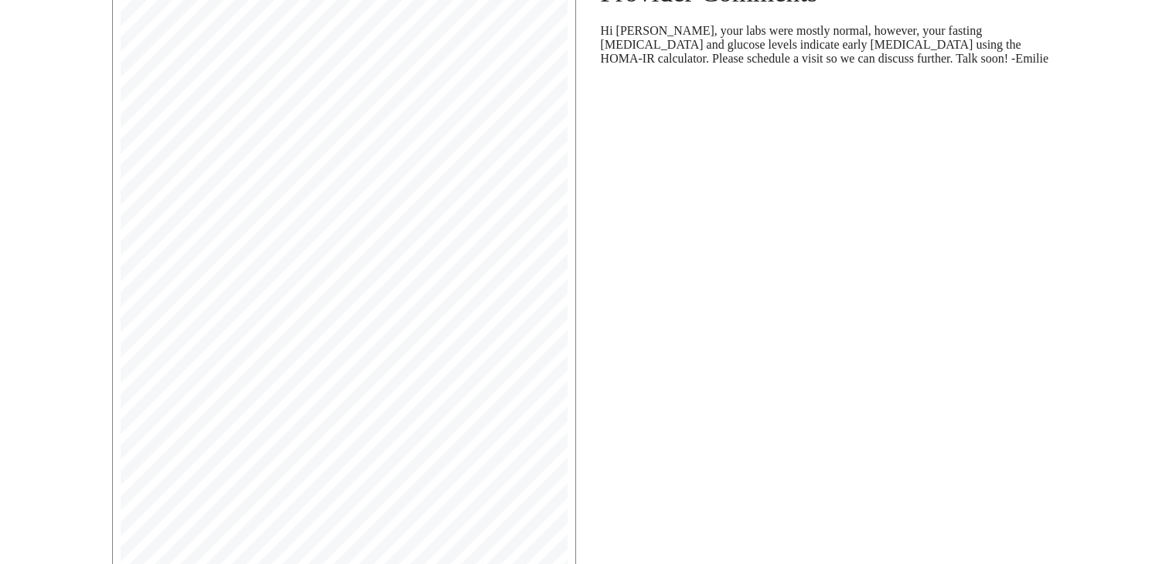
scroll to position [292, 0]
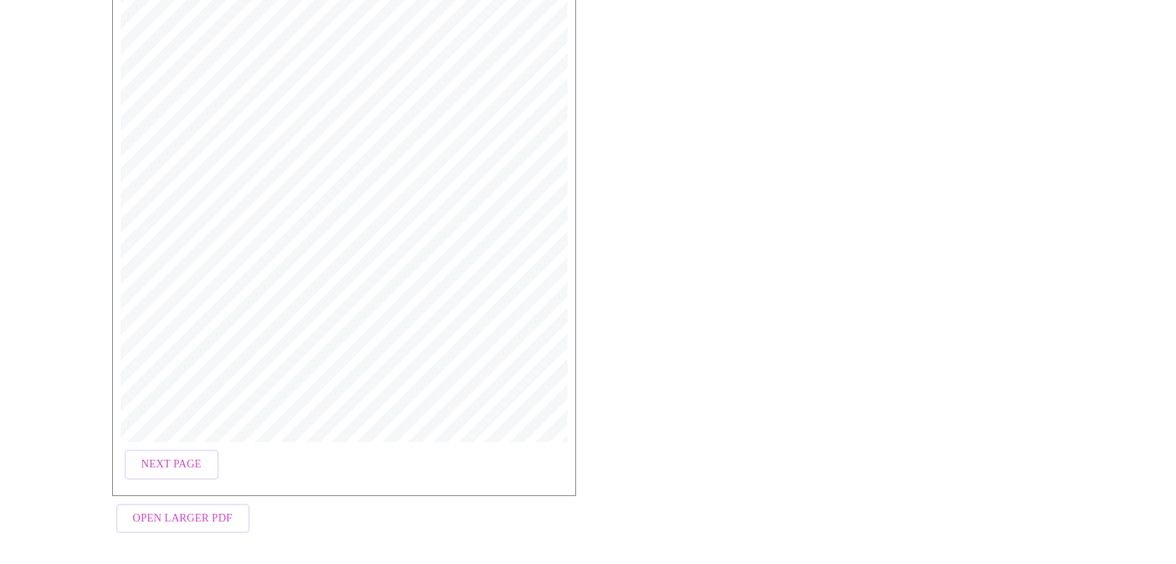
click at [186, 462] on span "Next Page" at bounding box center [172, 464] width 60 height 19
click at [305, 494] on button "Next Page" at bounding box center [298, 509] width 94 height 30
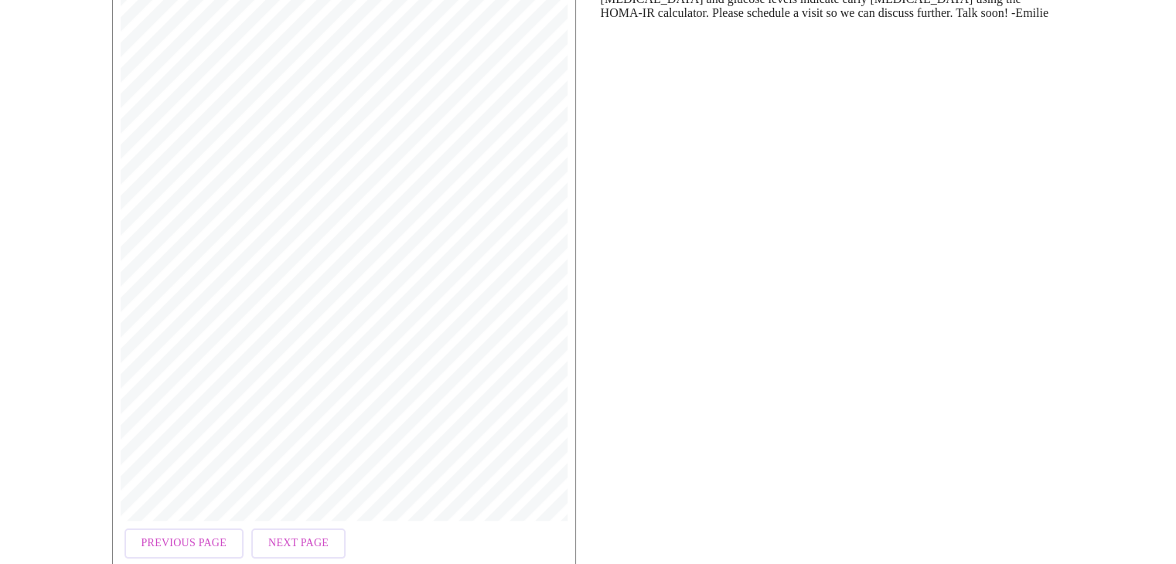
scroll to position [217, 0]
